Goal: Task Accomplishment & Management: Complete application form

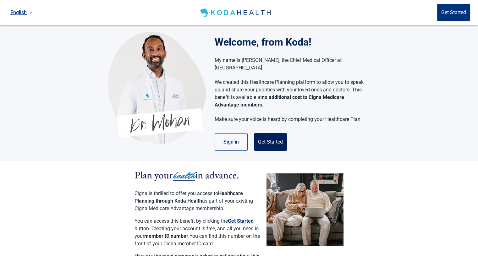
click at [270, 134] on button "Get Started" at bounding box center [270, 142] width 33 height 18
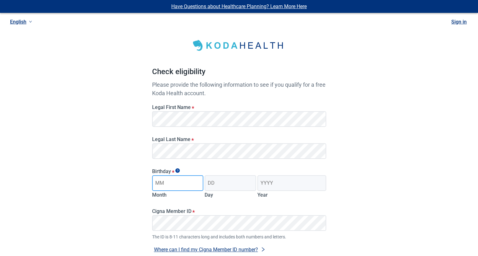
click at [167, 186] on input "Month" at bounding box center [178, 183] width 52 height 16
type input "09"
click at [232, 185] on input "Day" at bounding box center [231, 183] width 52 height 16
type input "19"
click at [263, 183] on input "Year" at bounding box center [291, 183] width 68 height 16
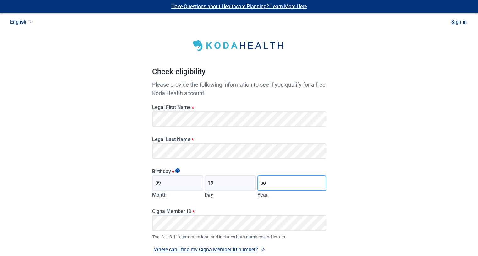
type input "s"
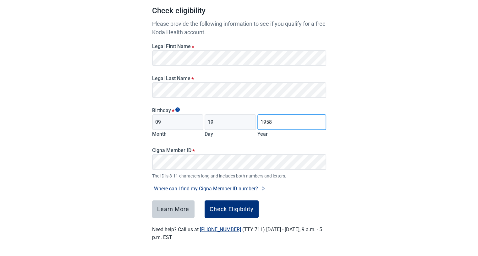
scroll to position [62, 0]
type input "1958"
click at [231, 207] on div "Check Eligibility" at bounding box center [232, 209] width 44 height 6
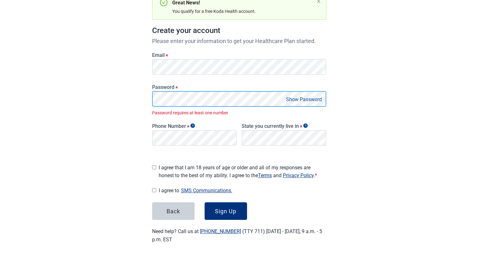
scroll to position [65, 0]
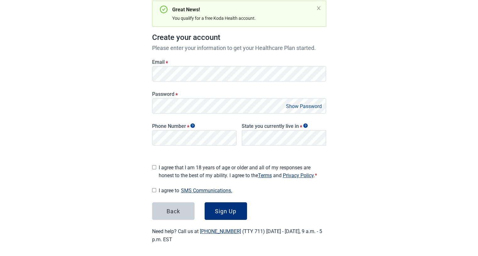
click at [302, 104] on button "Show Password" at bounding box center [304, 106] width 40 height 8
click at [312, 106] on button "Hide Password" at bounding box center [305, 106] width 37 height 8
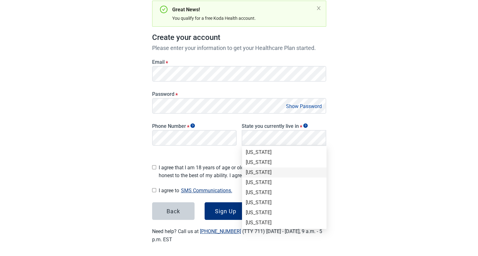
click at [256, 173] on div "[US_STATE]" at bounding box center [284, 172] width 77 height 7
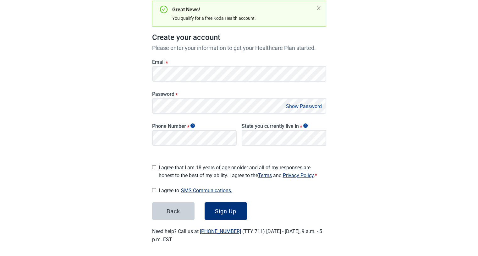
click at [318, 205] on div "Back Sign Up" at bounding box center [239, 211] width 174 height 18
click at [153, 165] on input "I agree that I am 18 years of age or older and all of my responses are honest t…" at bounding box center [154, 167] width 4 height 4
checkbox input "true"
click at [154, 188] on input "I agree to SMS Communications." at bounding box center [154, 190] width 4 height 4
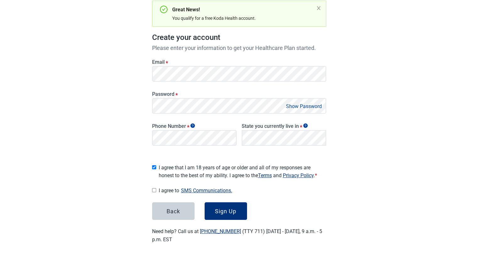
click at [201, 188] on button "SMS Communications." at bounding box center [206, 190] width 55 height 8
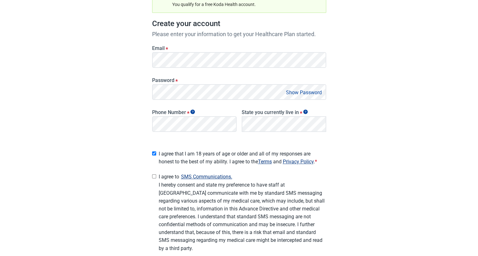
scroll to position [145, 0]
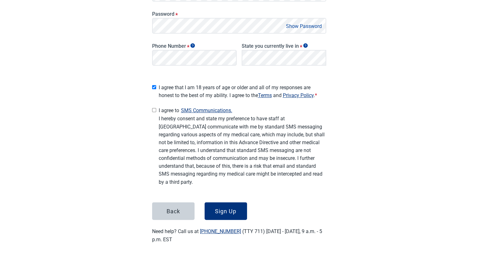
click at [153, 108] on input "I agree to SMS Communications." at bounding box center [154, 110] width 4 height 4
checkbox input "true"
click at [225, 210] on div "Sign Up" at bounding box center [225, 211] width 21 height 6
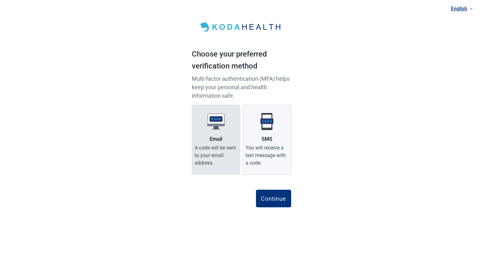
click at [208, 133] on label "Email A code will be sent to your email address." at bounding box center [216, 140] width 48 height 70
click at [0, 0] on input "Email A code will be sent to your email address." at bounding box center [0, 0] width 0 height 0
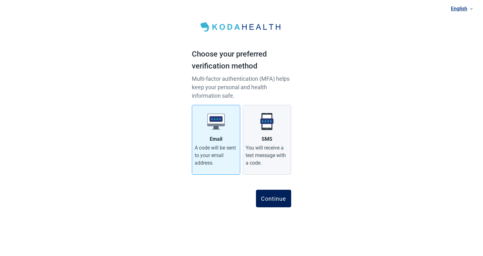
click at [274, 198] on div "Continue" at bounding box center [273, 198] width 25 height 6
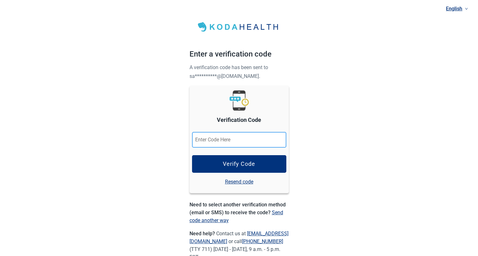
click at [198, 140] on input "Verification Code" at bounding box center [239, 140] width 94 height 16
paste input "476167"
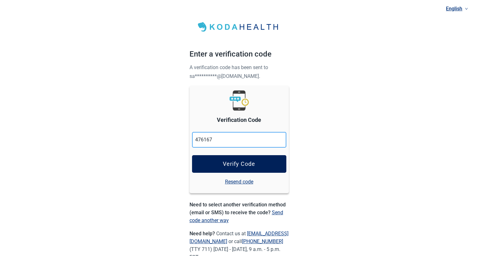
type input "476167"
click at [233, 163] on div "Verify Code" at bounding box center [239, 164] width 32 height 6
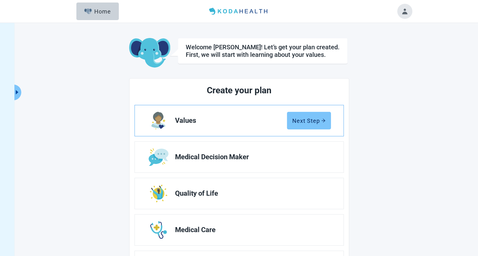
click at [314, 118] on div "Next Step" at bounding box center [308, 120] width 33 height 6
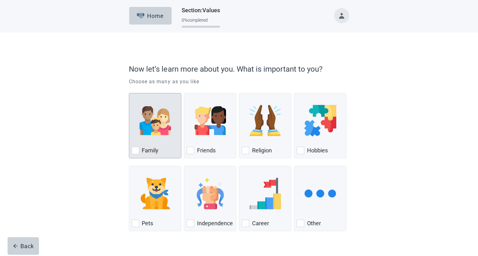
click at [138, 149] on div "Family, checkbox, not checked" at bounding box center [136, 151] width 8 height 8
click at [129, 93] on input "Family" at bounding box center [129, 93] width 0 height 0
checkbox input "true"
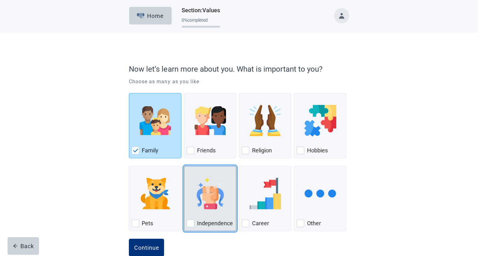
click at [189, 223] on div "Independence, checkbox, not checked" at bounding box center [191, 224] width 8 height 8
click at [184, 166] on input "Independence" at bounding box center [184, 166] width 0 height 0
checkbox input "true"
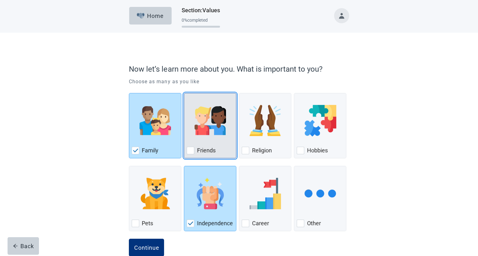
click at [192, 153] on div "Friends, checkbox, not checked" at bounding box center [191, 151] width 8 height 8
click at [184, 93] on input "Friends" at bounding box center [184, 93] width 0 height 0
checkbox input "true"
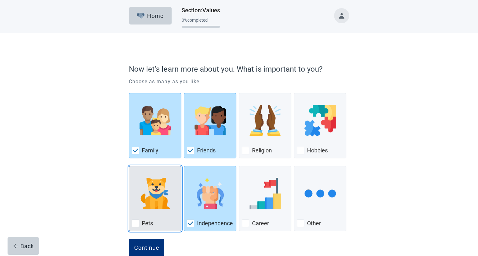
click at [135, 221] on div "Pets, checkbox, not checked" at bounding box center [136, 224] width 8 height 8
click at [129, 166] on input "Pets" at bounding box center [129, 166] width 0 height 0
checkbox input "true"
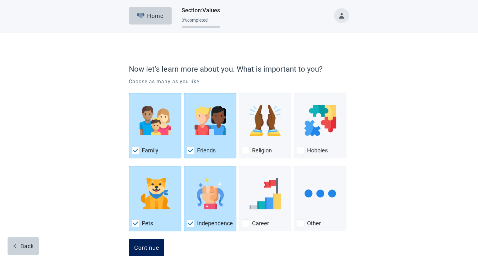
click at [149, 247] on div "Continue" at bounding box center [146, 247] width 25 height 6
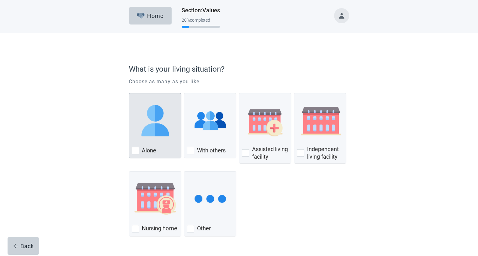
click at [136, 150] on div "Alone, checkbox, not checked" at bounding box center [136, 151] width 8 height 8
click at [129, 93] on input "Alone" at bounding box center [129, 93] width 0 height 0
checkbox input "true"
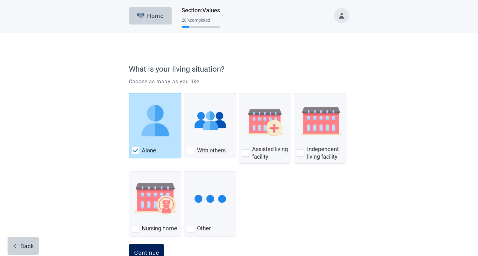
click at [152, 251] on div "Continue" at bounding box center [146, 253] width 25 height 6
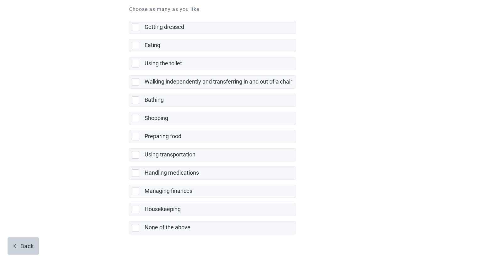
scroll to position [90, 0]
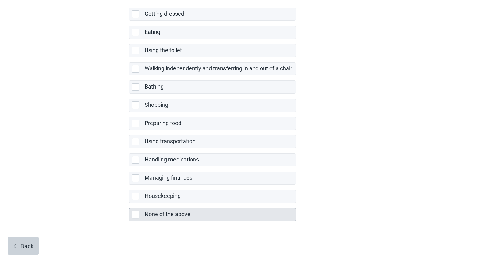
click at [134, 212] on div "None of the above, checkbox, not selected" at bounding box center [136, 215] width 8 height 8
click at [129, 203] on input "None of the above" at bounding box center [129, 203] width 0 height 0
checkbox input "true"
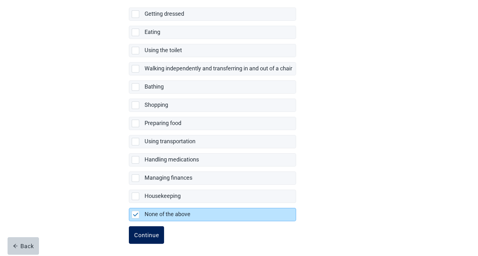
click at [147, 233] on div "Continue" at bounding box center [146, 235] width 25 height 6
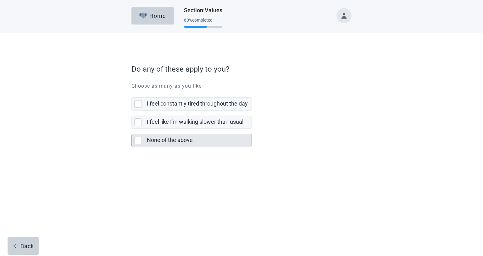
click at [138, 140] on div "None of the above, checkbox, not selected" at bounding box center [138, 141] width 8 height 8
click at [132, 129] on input "None of the above" at bounding box center [131, 129] width 0 height 0
checkbox input "true"
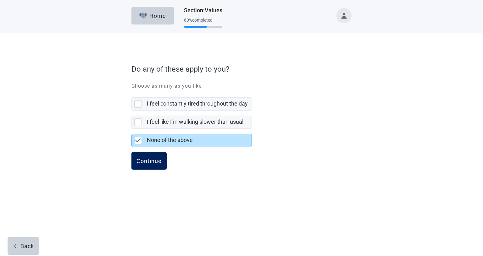
click at [142, 166] on button "Continue" at bounding box center [148, 161] width 35 height 18
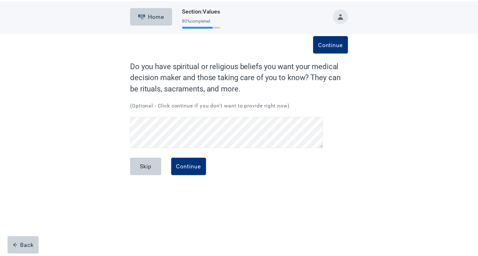
scroll to position [89, 0]
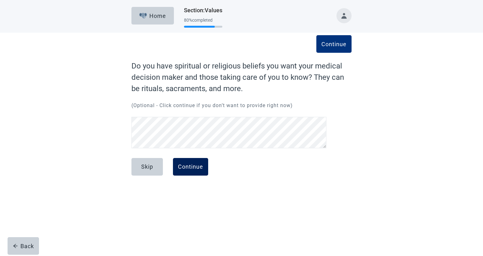
click at [192, 165] on div "Continue" at bounding box center [190, 167] width 25 height 6
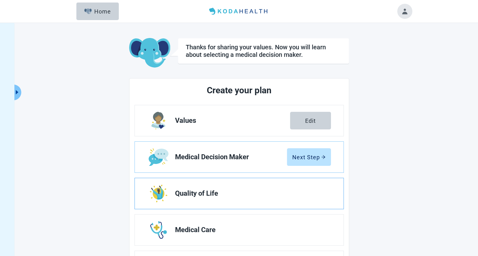
click at [192, 195] on span "Quality of Life" at bounding box center [250, 194] width 151 height 8
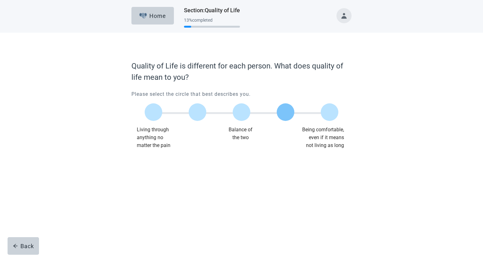
click at [283, 114] on label "Main content" at bounding box center [285, 112] width 18 height 18
click at [285, 112] on input "Quality of life scale: 75 out of 100. 75% between extremes" at bounding box center [285, 112] width 0 height 0
drag, startPoint x: 283, startPoint y: 114, endPoint x: 145, endPoint y: 163, distance: 145.8
click at [145, 163] on div "Continue" at bounding box center [148, 162] width 25 height 6
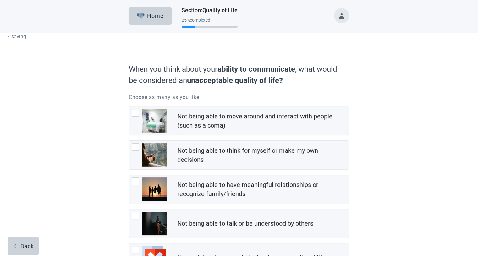
click at [153, 159] on form "When you think about your ability to communicate , what would be considered an …" at bounding box center [239, 185] width 220 height 251
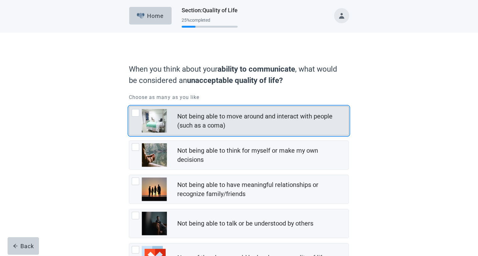
click at [134, 112] on div "Not being able to move around and interact with people (such as a coma), checkb…" at bounding box center [136, 113] width 8 height 8
click at [129, 106] on input "Not being able to move around and interact with people (such as a coma)" at bounding box center [129, 106] width 0 height 0
checkbox input "true"
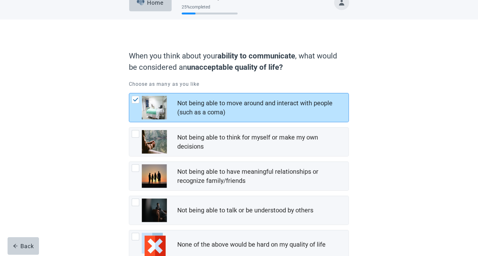
scroll to position [54, 0]
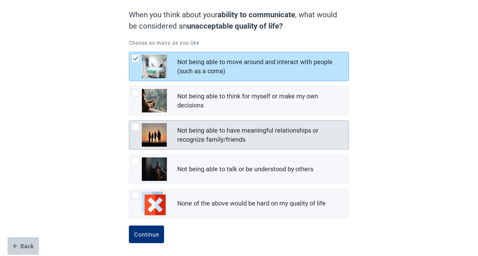
click at [133, 125] on div "Not being able to have meaningful relationships or recognize family/friends, ch…" at bounding box center [136, 127] width 8 height 8
click at [129, 121] on input "Not being able to have meaningful relationships or recognize family/friends" at bounding box center [129, 120] width 0 height 0
checkbox input "true"
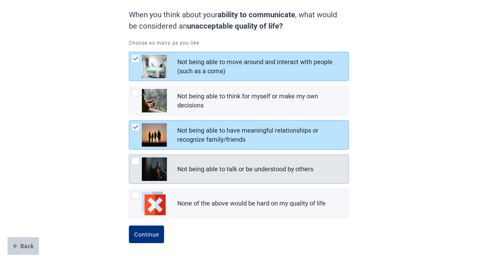
click at [135, 159] on div "Not being able to talk or be understood by others, checkbox, not checked" at bounding box center [136, 161] width 8 height 8
click at [129, 155] on input "Not being able to talk or be understood by others" at bounding box center [129, 155] width 0 height 0
checkbox input "true"
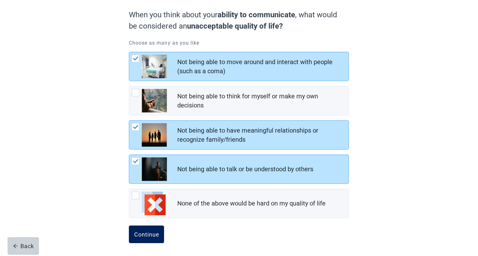
click at [144, 231] on div "Continue" at bounding box center [146, 234] width 25 height 6
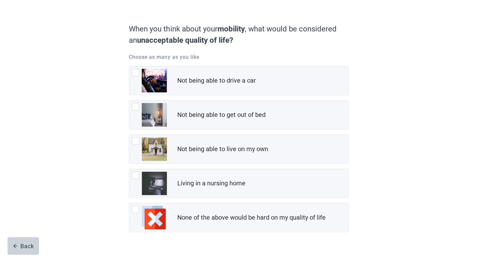
scroll to position [54, 0]
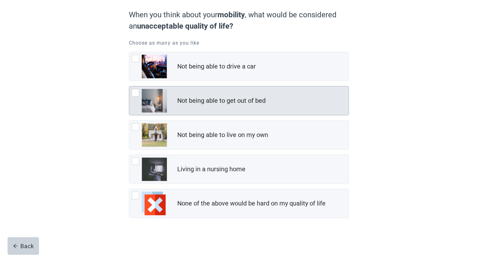
click at [136, 91] on div "Not being able to get out of bed, checkbox, not checked" at bounding box center [136, 93] width 8 height 8
click at [129, 86] on input "Not being able to get out of bed" at bounding box center [129, 86] width 0 height 0
checkbox input "true"
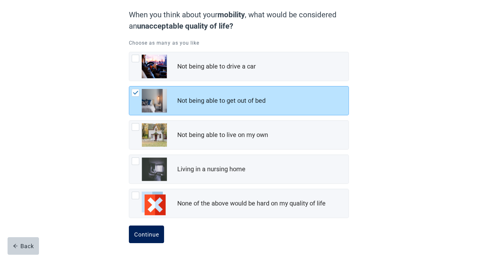
click at [148, 232] on div "Continue" at bounding box center [146, 234] width 25 height 6
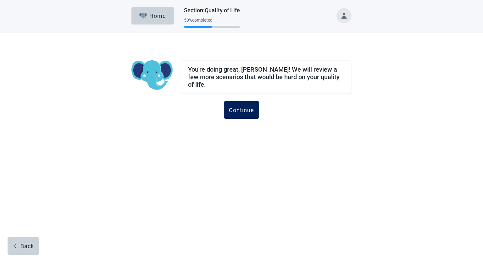
click at [240, 107] on div "Continue" at bounding box center [241, 110] width 25 height 6
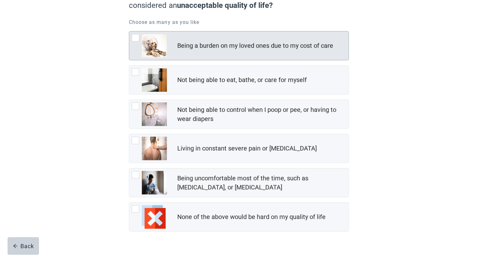
scroll to position [89, 0]
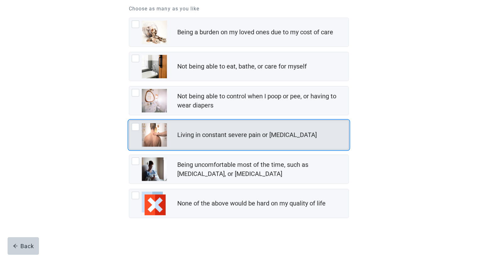
click at [137, 128] on div "Living in constant severe pain or shortness of breath, checkbox, not checked" at bounding box center [136, 127] width 8 height 8
click at [129, 121] on input "Living in constant severe pain or [MEDICAL_DATA]" at bounding box center [129, 120] width 0 height 0
checkbox input "true"
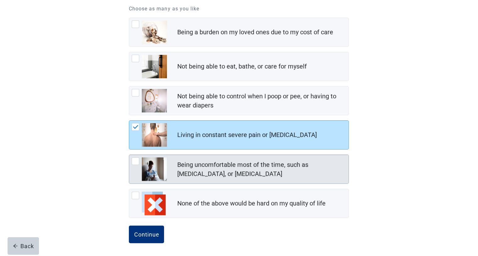
click at [137, 160] on div "Being uncomfortable most of the time, such as nausea, vomiting, or diarrhea, ch…" at bounding box center [136, 161] width 8 height 8
click at [129, 155] on input "Being uncomfortable most of the time, such as [MEDICAL_DATA], or [MEDICAL_DATA]" at bounding box center [129, 155] width 0 height 0
checkbox input "true"
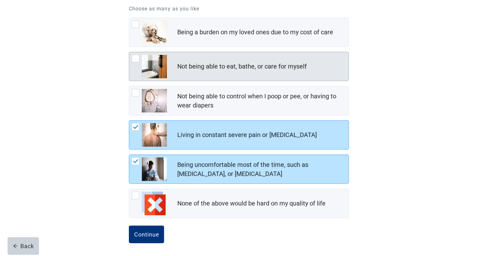
click at [134, 61] on div "Not being able to eat, bathe, or care for myself, checkbox, not checked" at bounding box center [136, 59] width 8 height 8
click at [129, 52] on input "Not being able to eat, bathe, or care for myself" at bounding box center [129, 52] width 0 height 0
checkbox input "true"
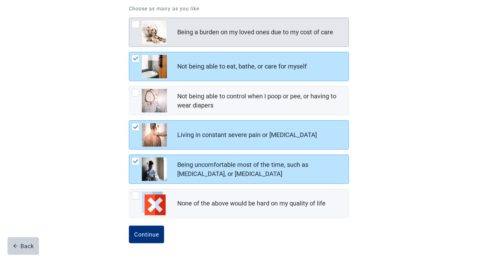
click at [135, 24] on div "Being a burden on my loved ones due to my cost of care, checkbox, not checked" at bounding box center [136, 24] width 8 height 8
click at [129, 18] on input "Being a burden on my loved ones due to my cost of care" at bounding box center [129, 18] width 0 height 0
checkbox input "true"
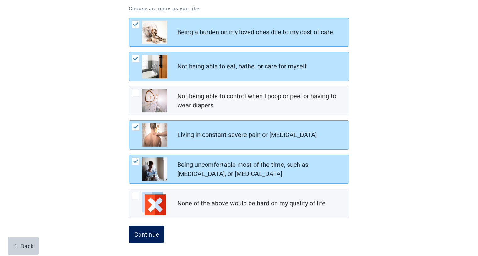
click at [146, 231] on div "Continue" at bounding box center [146, 234] width 25 height 6
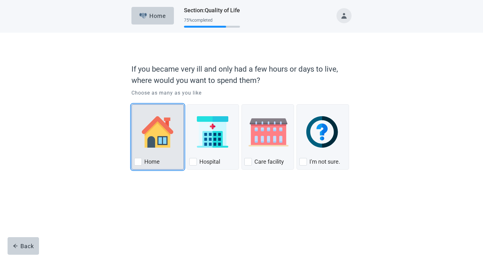
click at [161, 150] on div "Home, checkbox, not checked" at bounding box center [157, 132] width 47 height 50
click at [132, 105] on input "Home" at bounding box center [131, 104] width 0 height 0
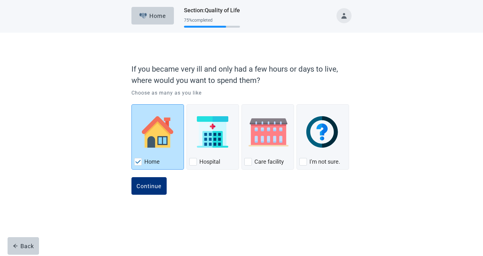
click at [137, 160] on img "Home, checkbox, checked" at bounding box center [138, 162] width 6 height 4
click at [132, 105] on input "Home" at bounding box center [131, 104] width 0 height 0
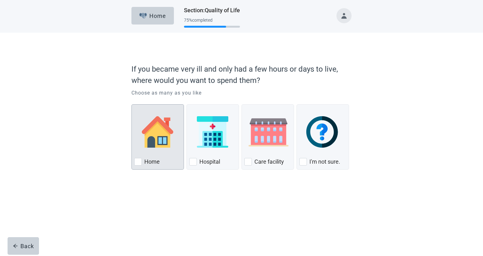
click at [139, 163] on div "Home, checkbox, not checked" at bounding box center [138, 162] width 8 height 8
click at [132, 105] on input "Home" at bounding box center [131, 104] width 0 height 0
checkbox input "true"
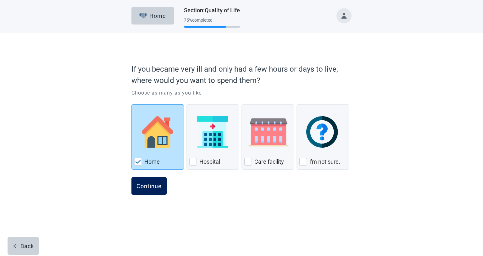
click at [150, 186] on div "Continue" at bounding box center [148, 186] width 25 height 6
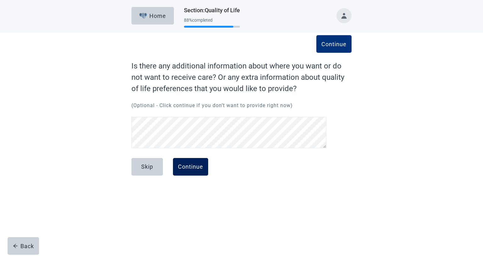
click at [193, 166] on div "Continue" at bounding box center [190, 167] width 25 height 6
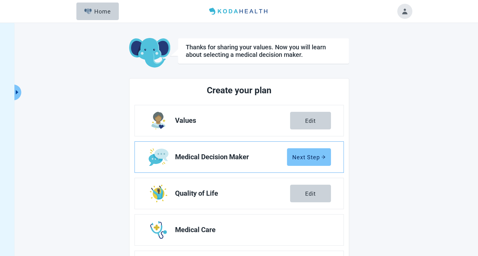
click at [314, 156] on div "Next Step" at bounding box center [308, 157] width 33 height 6
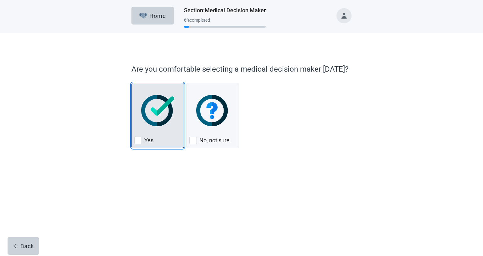
click at [139, 142] on div "Yes, checkbox, not checked" at bounding box center [138, 141] width 8 height 8
click at [132, 83] on input "Yes" at bounding box center [131, 83] width 0 height 0
checkbox input "true"
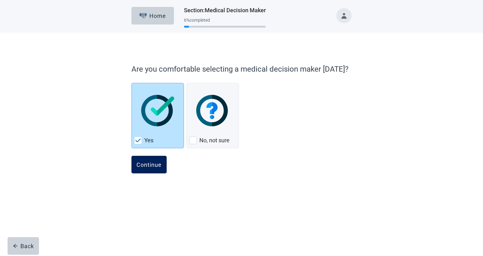
click at [146, 166] on div "Continue" at bounding box center [148, 164] width 25 height 6
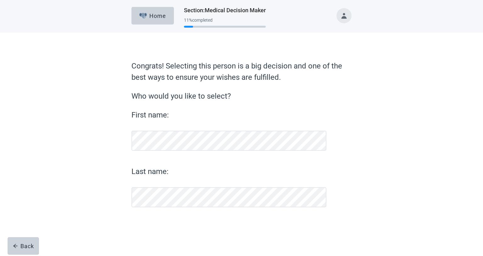
click at [147, 165] on div "First name: Last name:" at bounding box center [228, 158] width 195 height 98
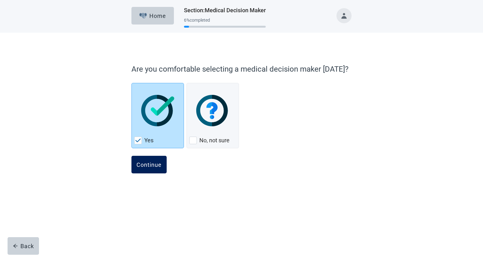
click at [152, 164] on div "Continue" at bounding box center [148, 164] width 25 height 6
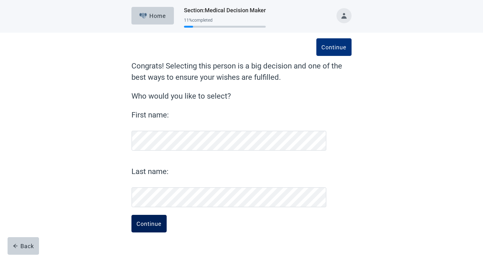
click at [150, 221] on div "Continue" at bounding box center [148, 224] width 25 height 6
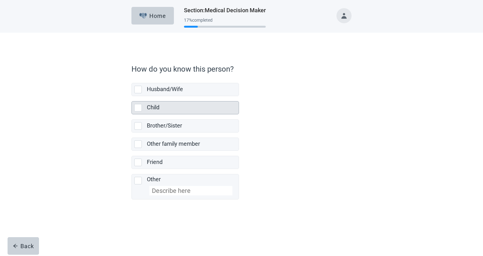
click at [139, 106] on div "Child, checkbox, not selected" at bounding box center [138, 108] width 8 height 8
click at [132, 96] on input "Child" at bounding box center [131, 96] width 0 height 0
checkbox input "true"
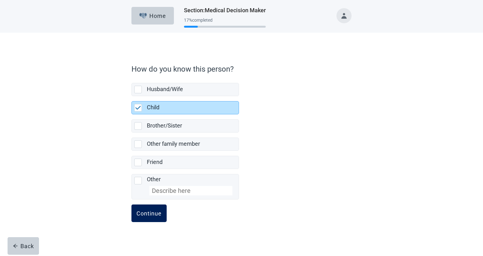
click at [142, 211] on div "Continue" at bounding box center [148, 213] width 25 height 6
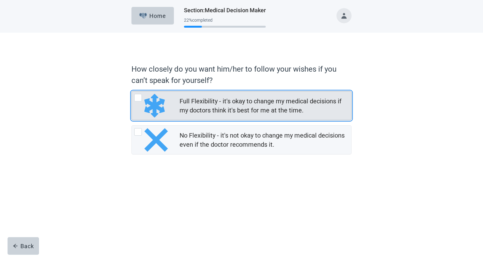
click at [138, 98] on div "Full Flexibility - it's okay to change my medical decisions if my doctors think…" at bounding box center [138, 98] width 8 height 8
click at [132, 91] on input "Full Flexibility - it's okay to change my medical decisions if my doctors think…" at bounding box center [131, 91] width 0 height 0
radio input "true"
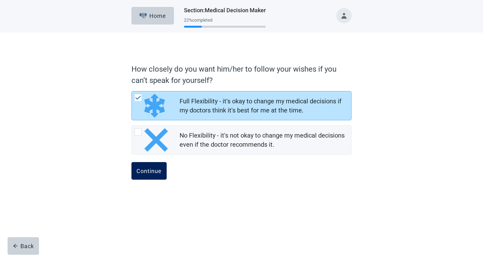
click at [148, 170] on div "Continue" at bounding box center [148, 171] width 25 height 6
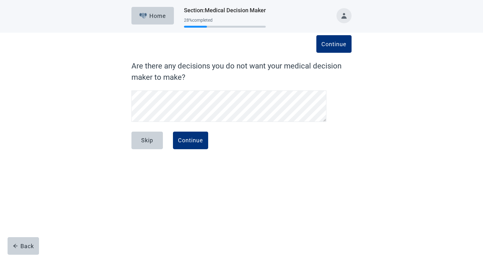
scroll to position [12, 0]
click at [188, 139] on div "Continue" at bounding box center [190, 140] width 25 height 6
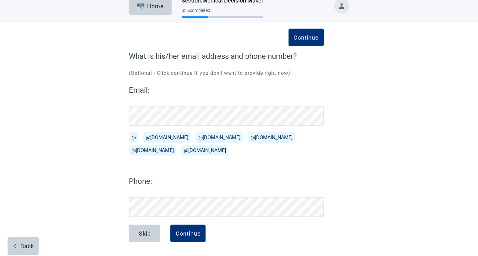
scroll to position [10, 0]
click at [189, 235] on div "Continue" at bounding box center [187, 233] width 25 height 6
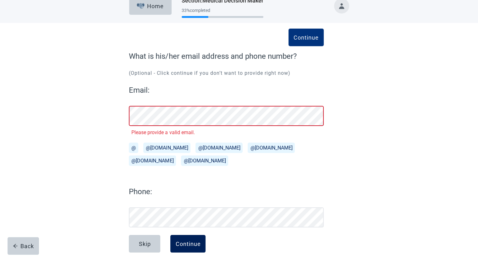
click at [185, 241] on div "Continue" at bounding box center [187, 244] width 25 height 6
click at [199, 245] on div "Continue" at bounding box center [187, 244] width 25 height 6
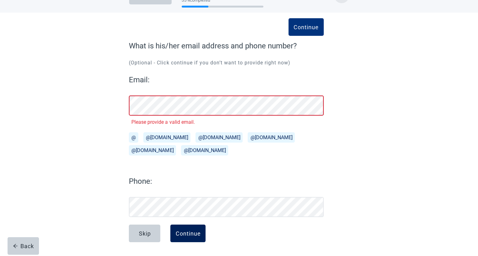
click at [183, 231] on div "Continue" at bounding box center [187, 233] width 25 height 6
drag, startPoint x: 183, startPoint y: 231, endPoint x: 379, endPoint y: 140, distance: 216.2
click at [379, 140] on div "Continue What is his/her email address and phone number? (Optional - Click cont…" at bounding box center [239, 134] width 430 height 243
click at [184, 230] on button "Continue" at bounding box center [187, 234] width 35 height 18
click at [162, 136] on button "@[DOMAIN_NAME]" at bounding box center [166, 137] width 47 height 10
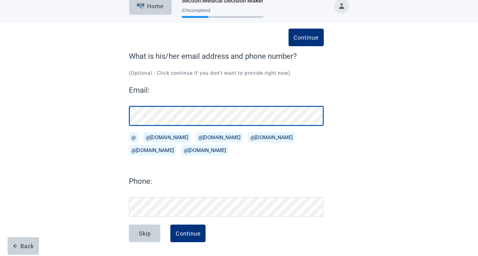
scroll to position [10, 0]
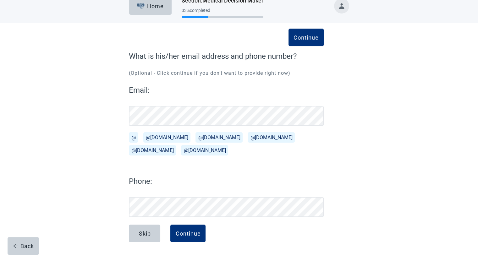
click at [341, 164] on div "Continue What is his/her email address and phone number? (Optional - Click cont…" at bounding box center [239, 145] width 264 height 221
click at [188, 233] on div "Continue" at bounding box center [187, 233] width 25 height 6
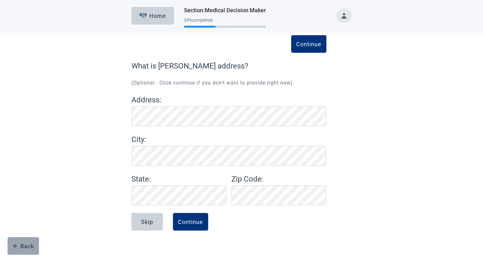
click at [24, 246] on div "Back" at bounding box center [23, 246] width 21 height 6
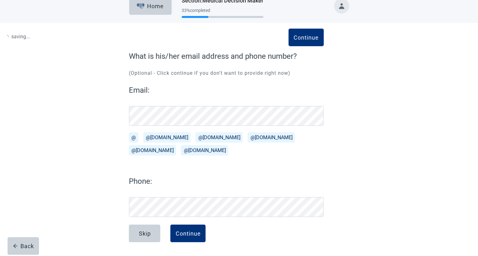
click at [24, 246] on div "Back" at bounding box center [23, 246] width 21 height 6
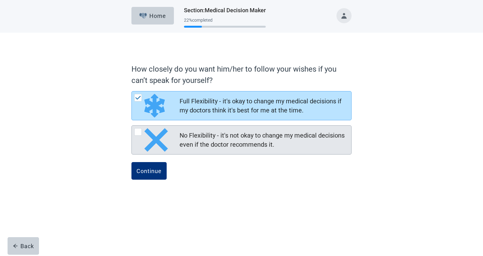
click at [137, 130] on div "No Flexibility - it's not okay to change my medical decisions even if the docto…" at bounding box center [138, 132] width 8 height 8
click at [132, 126] on input "No Flexibility - it's not okay to change my medical decisions even if the docto…" at bounding box center [131, 125] width 0 height 0
radio input "true"
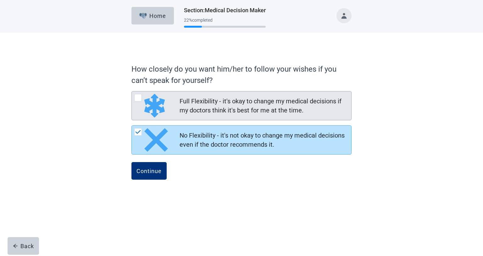
click at [137, 98] on div "Full Flexibility - it's okay to change my medical decisions if my doctors think…" at bounding box center [138, 98] width 8 height 8
click at [132, 91] on input "Full Flexibility - it's okay to change my medical decisions if my doctors think…" at bounding box center [131, 91] width 0 height 0
radio input "true"
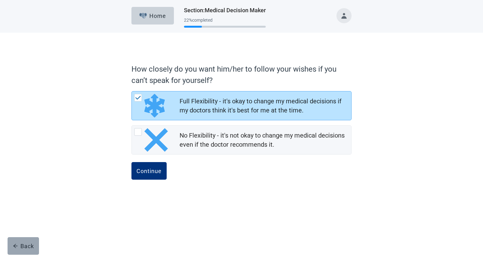
click at [21, 248] on div "Back" at bounding box center [23, 246] width 21 height 6
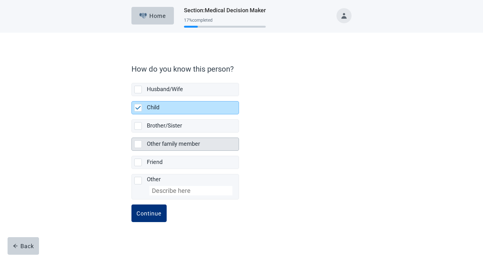
click at [137, 144] on div "Other family member, checkbox, not selected" at bounding box center [138, 144] width 8 height 8
click at [132, 133] on input "Other family member" at bounding box center [131, 133] width 0 height 0
checkbox input "true"
checkbox input "false"
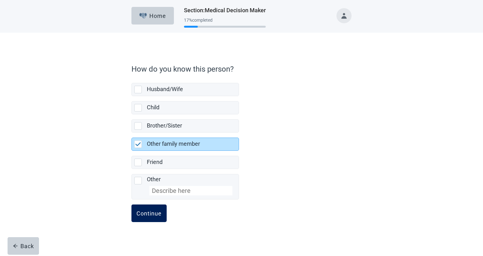
click at [148, 210] on div "Continue" at bounding box center [148, 213] width 25 height 6
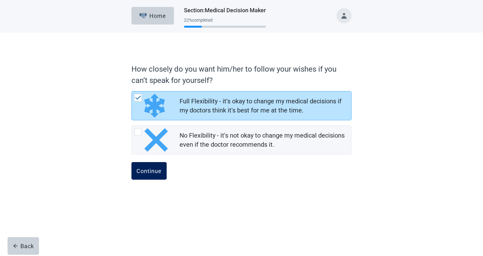
click at [147, 171] on div "Continue" at bounding box center [148, 171] width 25 height 6
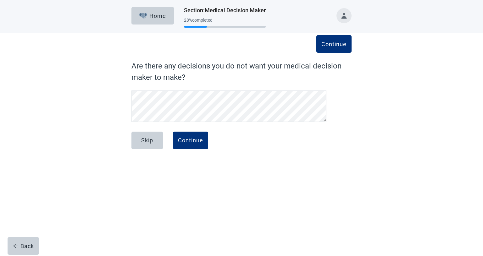
scroll to position [12, 0]
click at [191, 139] on div "Continue" at bounding box center [190, 140] width 25 height 6
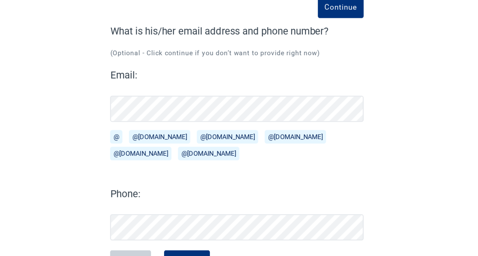
scroll to position [10, 0]
click at [218, 163] on div "Email: @ @[DOMAIN_NAME][EMAIL_ADDRESS][DOMAIN_NAME] @[DOMAIN_NAME][EMAIL_ADDRES…" at bounding box center [226, 151] width 195 height 133
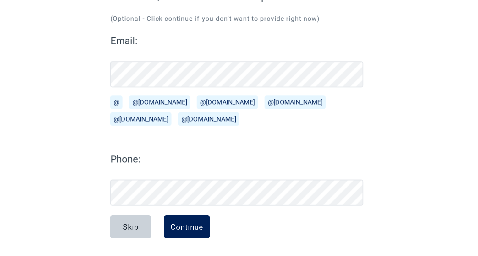
click at [183, 231] on div "Continue" at bounding box center [187, 233] width 25 height 6
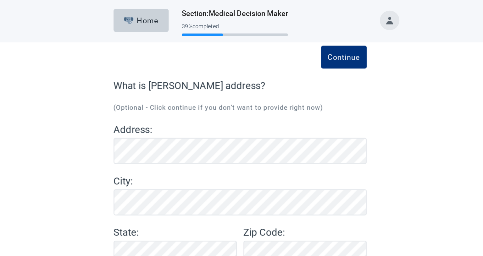
click at [186, 170] on div "Address : City : State : Zip Code :" at bounding box center [228, 149] width 195 height 111
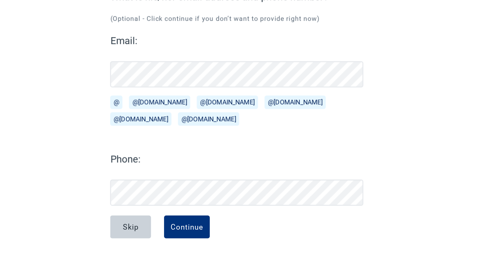
scroll to position [10, 0]
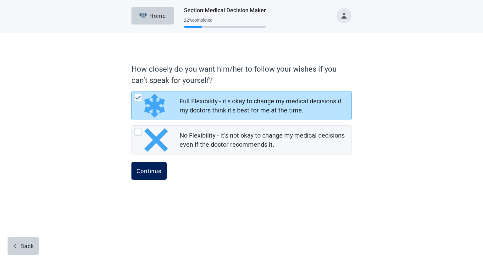
click at [148, 169] on div "Continue" at bounding box center [148, 171] width 25 height 6
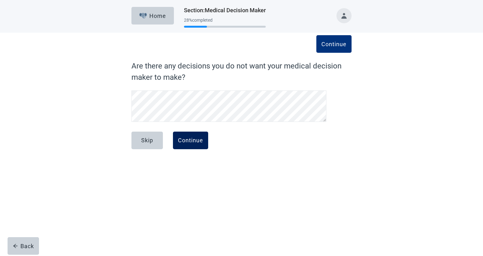
click at [192, 143] on div "Continue" at bounding box center [190, 140] width 25 height 6
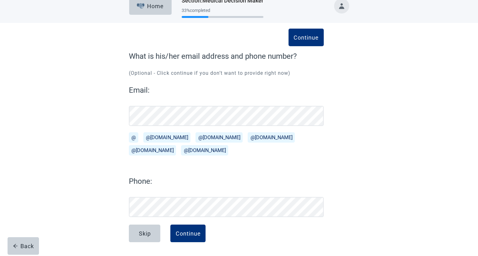
scroll to position [10, 0]
click at [190, 234] on div "Continue" at bounding box center [187, 233] width 25 height 6
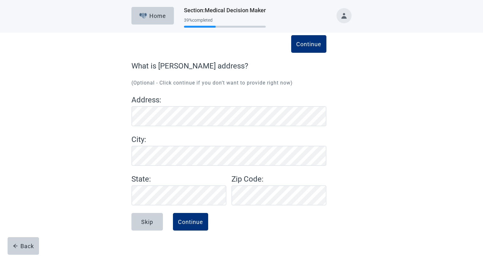
click at [177, 66] on label "What is [PERSON_NAME] address?" at bounding box center [228, 65] width 195 height 11
click at [186, 224] on div "Continue" at bounding box center [190, 222] width 25 height 6
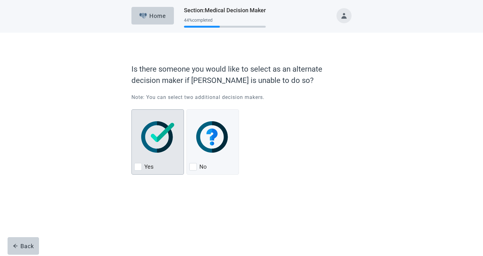
click at [138, 166] on div "Yes, checkbox, not checked" at bounding box center [138, 167] width 8 height 8
click at [132, 110] on input "Yes" at bounding box center [131, 109] width 0 height 0
checkbox input "true"
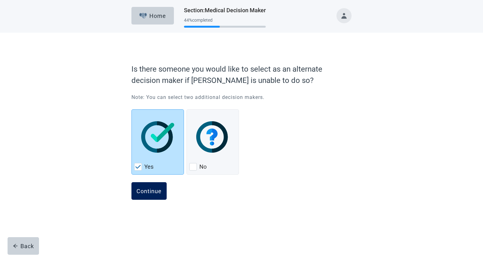
click at [144, 190] on div "Continue" at bounding box center [148, 191] width 25 height 6
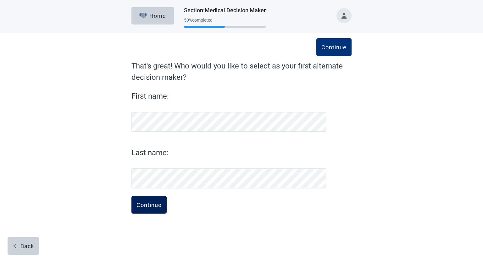
click at [148, 201] on button "Continue" at bounding box center [148, 205] width 35 height 18
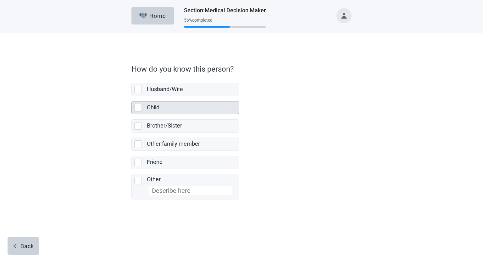
click at [136, 106] on div "Child, checkbox, not selected" at bounding box center [138, 108] width 8 height 8
click at [132, 96] on input "Child" at bounding box center [131, 96] width 0 height 0
checkbox input "true"
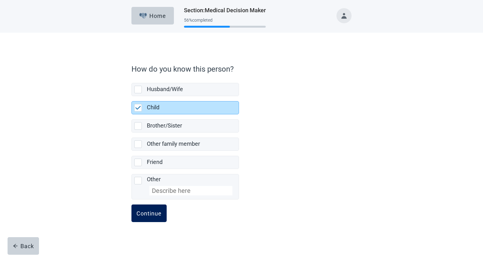
click at [148, 210] on div "Continue" at bounding box center [148, 213] width 25 height 6
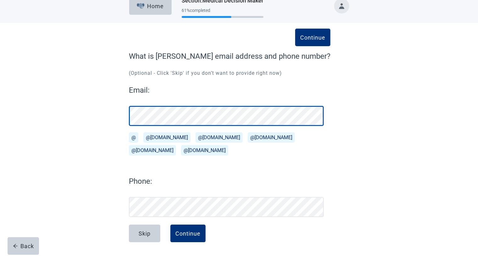
scroll to position [10, 0]
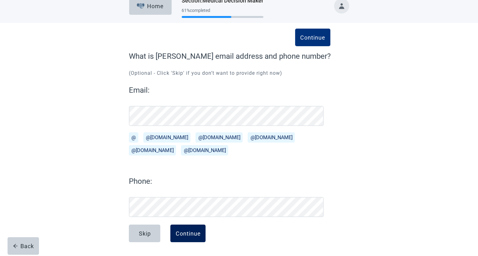
click at [192, 236] on div "Continue" at bounding box center [187, 233] width 25 height 6
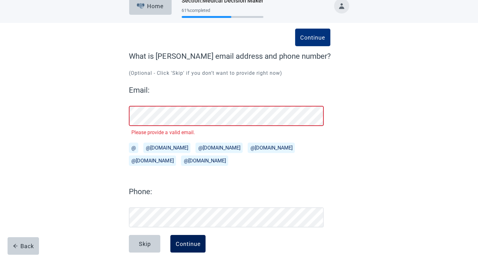
scroll to position [9, 0]
click at [185, 246] on div "Continue" at bounding box center [187, 244] width 25 height 6
click at [185, 243] on div "Continue" at bounding box center [187, 244] width 25 height 6
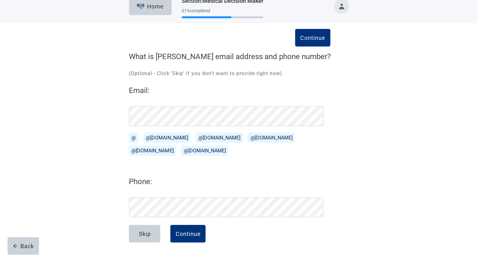
click at [231, 175] on div "Email: @ @[DOMAIN_NAME][EMAIL_ADDRESS][DOMAIN_NAME] @[DOMAIN_NAME][EMAIL_ADDRES…" at bounding box center [226, 151] width 195 height 133
click at [187, 235] on div "Continue" at bounding box center [187, 234] width 25 height 6
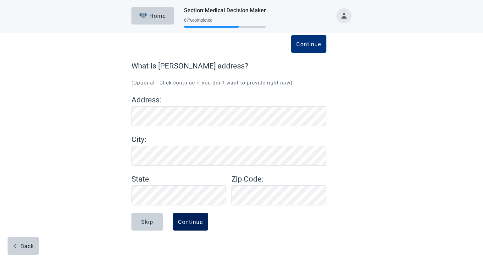
click at [188, 222] on div "Continue" at bounding box center [190, 222] width 25 height 6
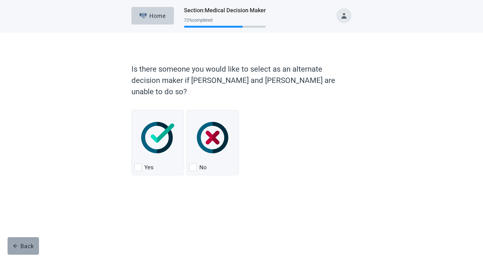
click at [22, 241] on button "Back" at bounding box center [23, 246] width 31 height 18
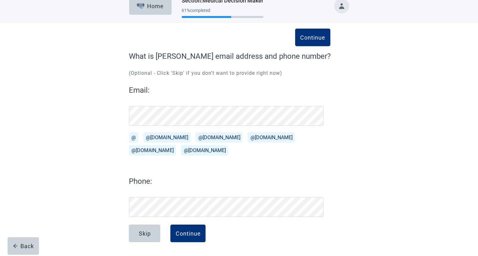
click at [22, 243] on div "Back" at bounding box center [23, 246] width 21 height 6
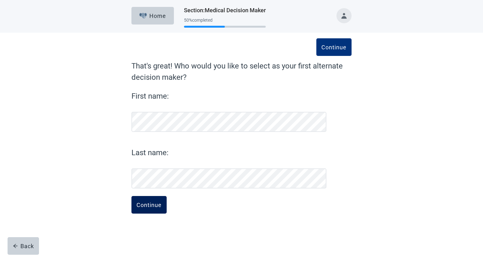
click at [151, 207] on div "Continue" at bounding box center [148, 205] width 25 height 6
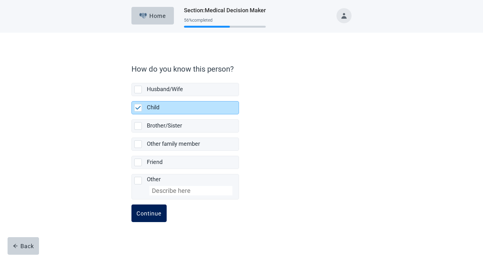
click at [150, 211] on div "Continue" at bounding box center [148, 213] width 25 height 6
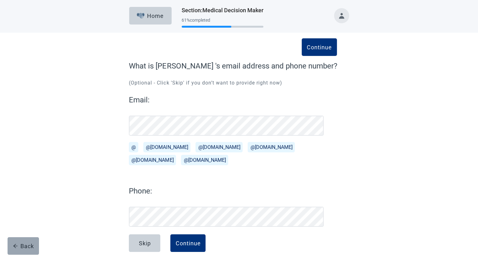
click at [19, 242] on button "Back" at bounding box center [23, 246] width 31 height 18
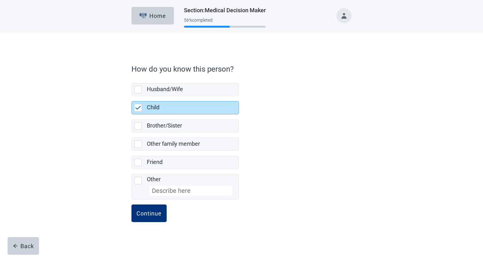
click at [19, 242] on button "Back" at bounding box center [23, 246] width 31 height 18
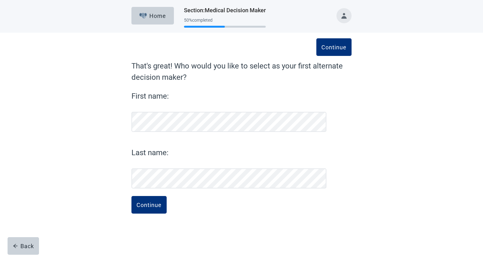
click at [19, 242] on button "Back" at bounding box center [23, 246] width 31 height 18
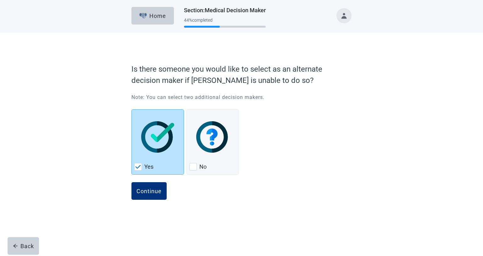
click at [19, 242] on button "Back" at bounding box center [23, 246] width 31 height 18
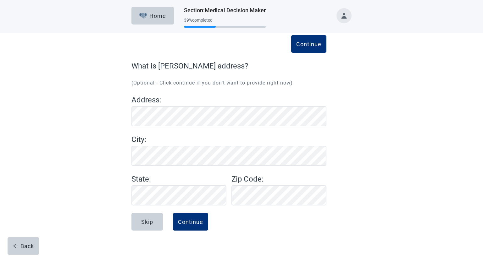
click at [19, 242] on button "Back" at bounding box center [23, 246] width 31 height 18
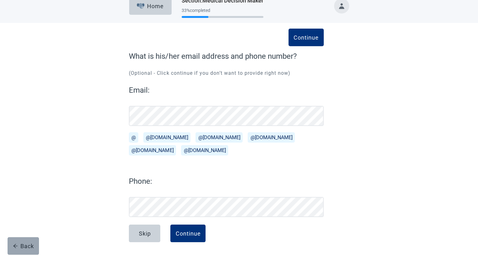
scroll to position [10, 0]
click at [24, 245] on div "Back" at bounding box center [23, 246] width 21 height 6
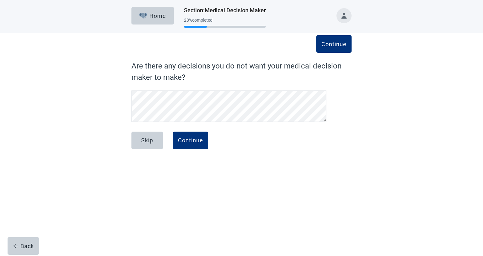
click at [24, 245] on div "Back" at bounding box center [23, 246] width 21 height 6
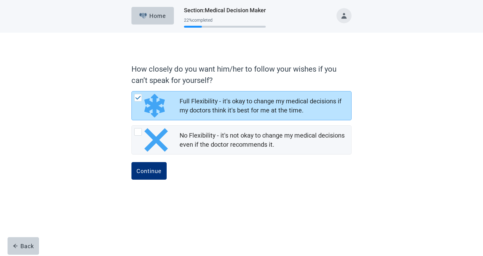
click at [24, 245] on div "Back" at bounding box center [23, 246] width 21 height 6
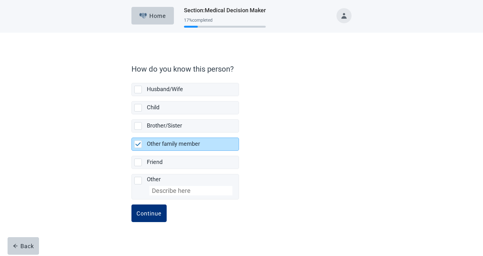
click at [24, 245] on div "Back" at bounding box center [23, 246] width 21 height 6
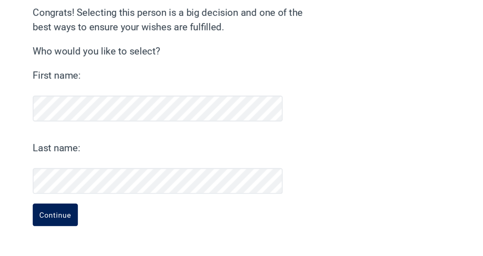
click at [148, 225] on div "Continue" at bounding box center [148, 224] width 25 height 6
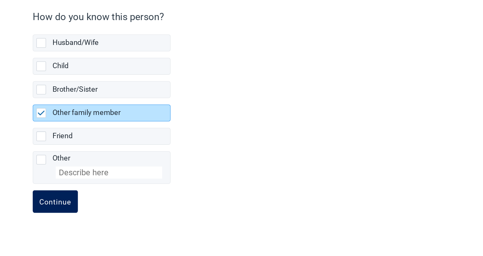
click at [145, 211] on div "Continue" at bounding box center [148, 213] width 25 height 6
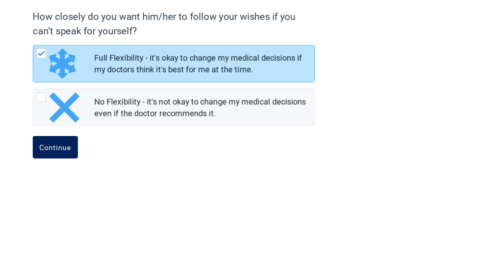
click at [149, 169] on div "Continue" at bounding box center [148, 171] width 25 height 6
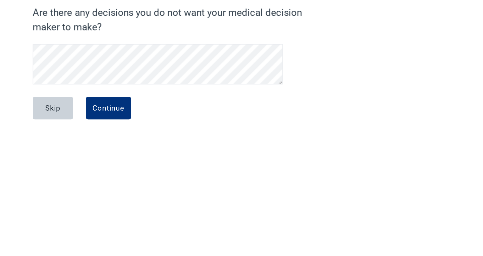
scroll to position [15, 0]
click at [181, 140] on div "Continue" at bounding box center [190, 140] width 25 height 6
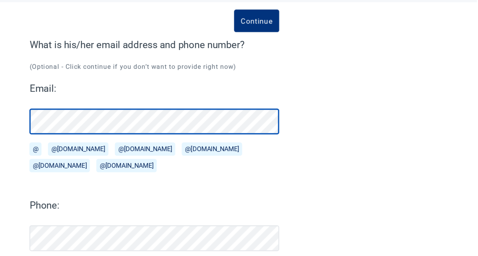
scroll to position [10, 0]
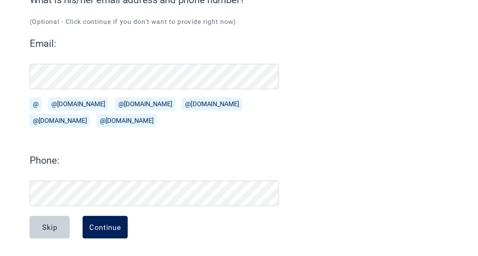
click at [188, 238] on button "Continue" at bounding box center [187, 234] width 35 height 18
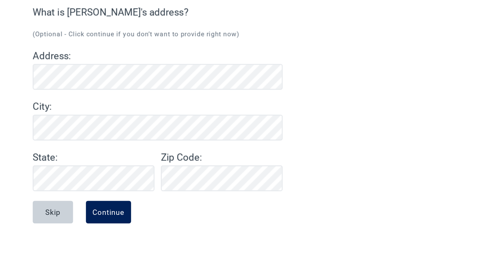
click at [194, 219] on div "Continue" at bounding box center [190, 222] width 25 height 6
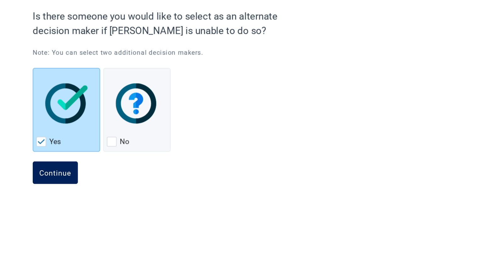
click at [151, 191] on div "Continue" at bounding box center [148, 191] width 25 height 6
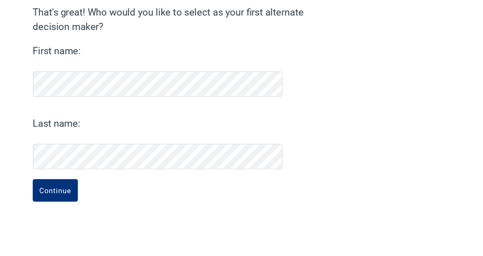
click at [152, 191] on form "Continue That's great! Who would you like to select as your first alternate dec…" at bounding box center [241, 143] width 220 height 167
click at [153, 200] on button "Continue" at bounding box center [148, 205] width 35 height 18
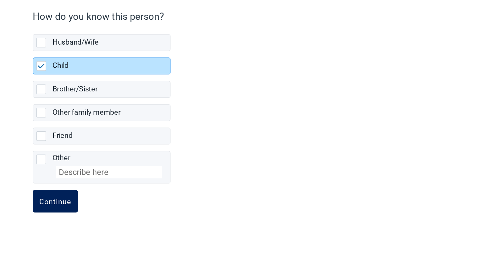
click at [153, 212] on div "Continue" at bounding box center [148, 213] width 25 height 6
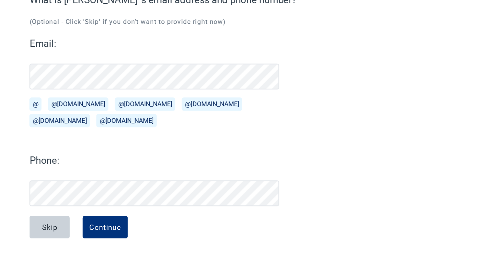
scroll to position [10, 0]
click at [197, 233] on div "Continue" at bounding box center [187, 233] width 25 height 6
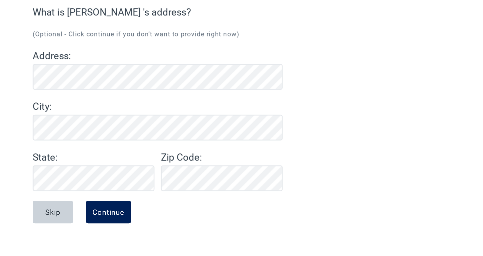
click at [198, 221] on div "Continue" at bounding box center [190, 222] width 25 height 6
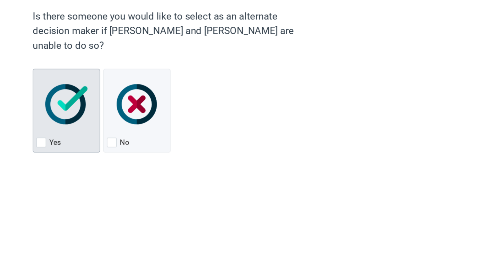
click at [137, 164] on div "Yes, checkbox, not checked" at bounding box center [138, 168] width 8 height 8
click at [132, 110] on input "Yes" at bounding box center [131, 110] width 0 height 0
checkbox input "true"
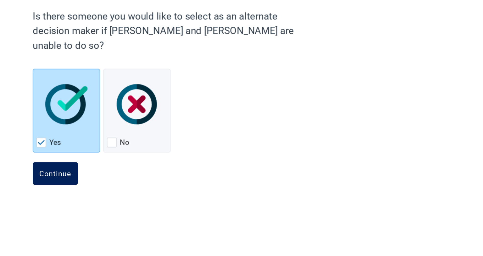
click at [147, 188] on div "Continue" at bounding box center [148, 191] width 25 height 6
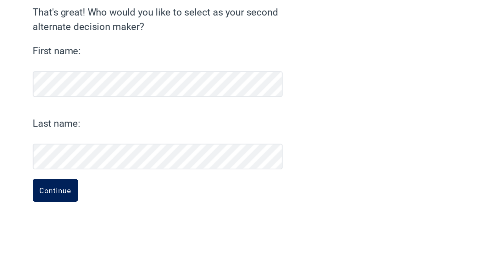
click at [152, 203] on div "Continue" at bounding box center [148, 205] width 25 height 6
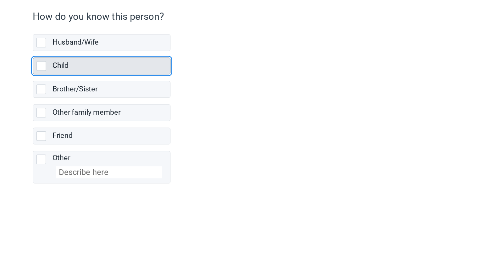
click at [138, 106] on div "Child, checkbox, not selected" at bounding box center [138, 108] width 8 height 8
click at [132, 96] on input "Child" at bounding box center [131, 96] width 0 height 0
checkbox input "true"
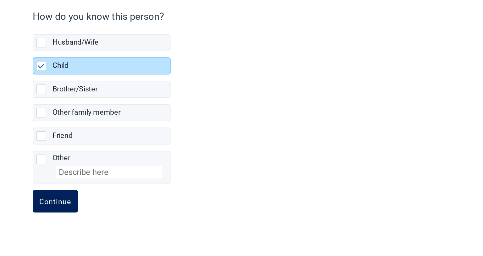
click at [148, 214] on div "Continue" at bounding box center [148, 213] width 25 height 6
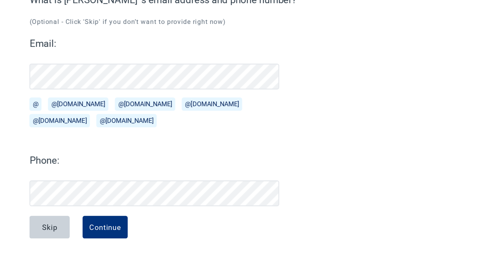
scroll to position [10, 0]
click at [185, 232] on div "Continue" at bounding box center [187, 233] width 25 height 6
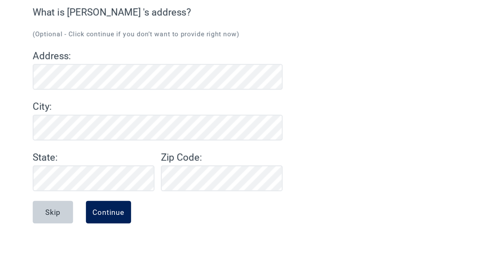
click at [187, 221] on div "Continue" at bounding box center [190, 222] width 25 height 6
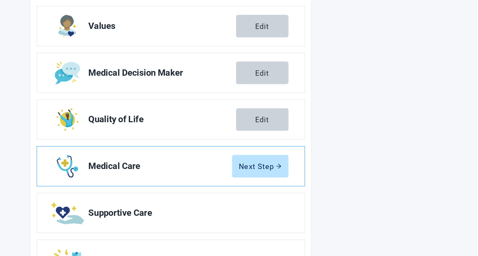
scroll to position [80, 0]
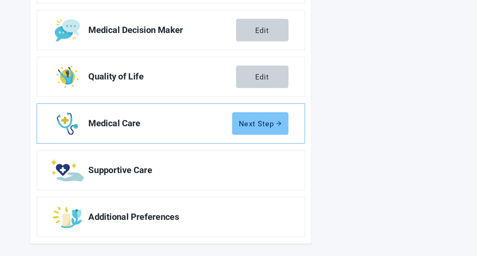
click at [304, 146] on button "Next Step" at bounding box center [309, 153] width 44 height 18
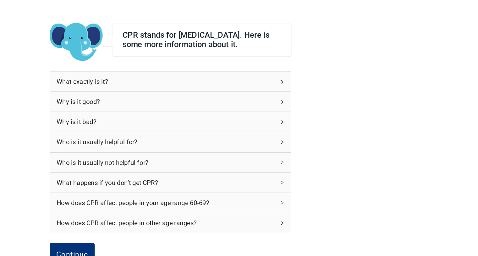
scroll to position [35, 0]
click at [326, 66] on icon "right" at bounding box center [326, 64] width 4 height 4
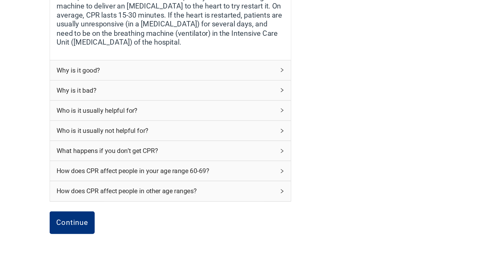
scroll to position [143, 0]
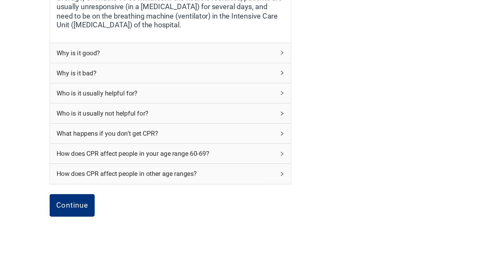
click at [325, 99] on icon "right" at bounding box center [326, 98] width 4 height 4
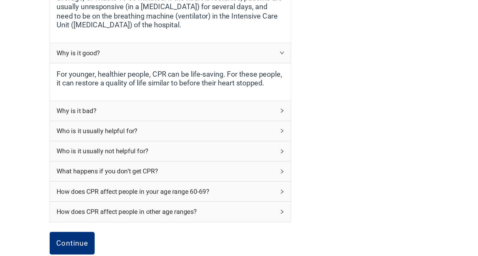
click at [325, 145] on icon "right" at bounding box center [326, 143] width 4 height 4
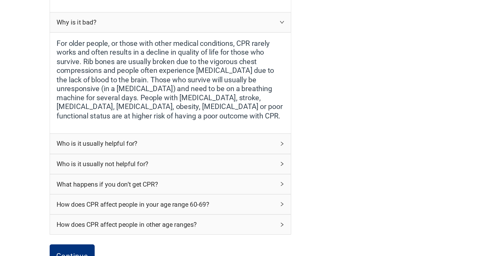
scroll to position [221, 0]
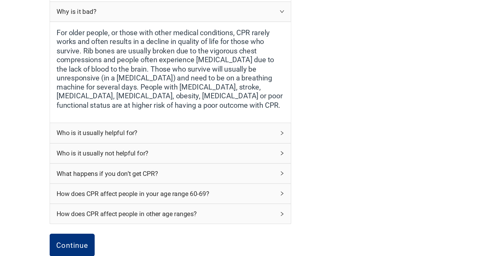
click at [326, 162] on icon "right" at bounding box center [326, 160] width 2 height 3
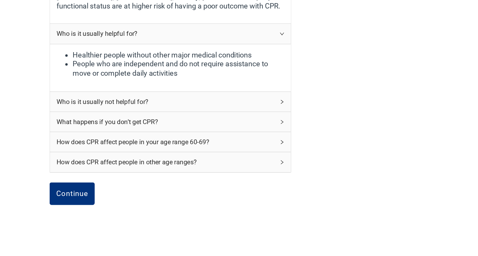
scroll to position [307, 0]
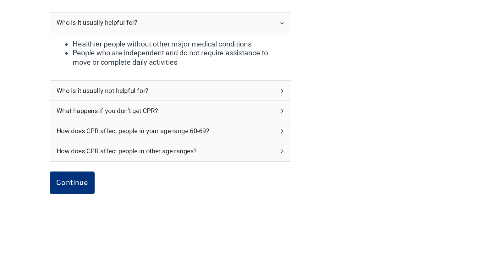
click at [325, 128] on icon "right" at bounding box center [326, 127] width 4 height 4
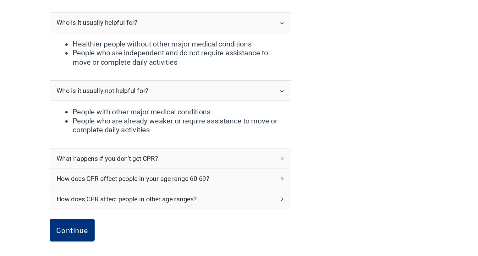
click at [325, 181] on icon "right" at bounding box center [326, 180] width 4 height 4
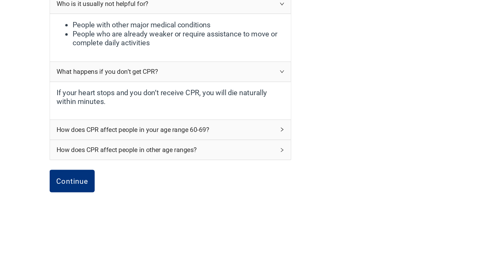
scroll to position [385, 0]
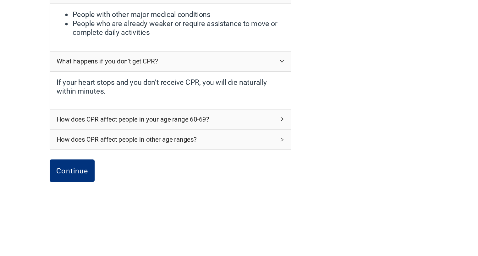
click at [324, 148] on icon "right" at bounding box center [326, 149] width 4 height 4
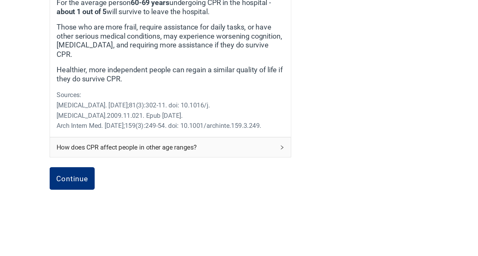
scroll to position [538, 0]
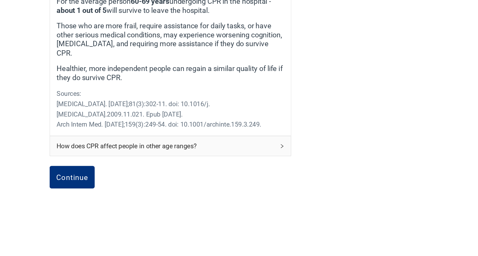
click at [325, 168] on icon "right" at bounding box center [326, 170] width 4 height 4
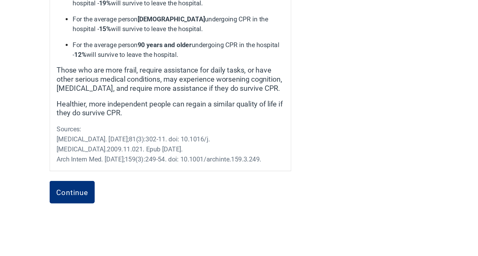
scroll to position [696, 0]
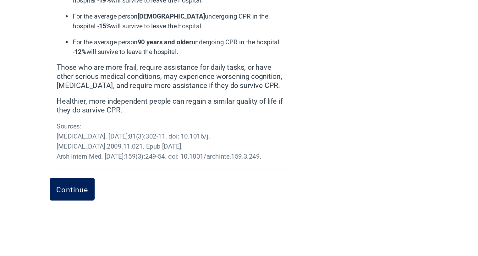
drag, startPoint x: 164, startPoint y: 194, endPoint x: 154, endPoint y: 197, distance: 10.7
click at [154, 201] on div "Continue" at bounding box center [162, 204] width 25 height 6
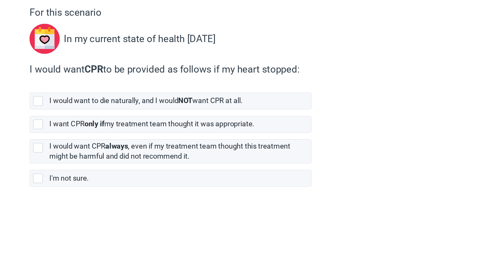
click at [165, 193] on form "For this scenario In my current state of health [DATE] I would want CPR to be p…" at bounding box center [239, 149] width 220 height 178
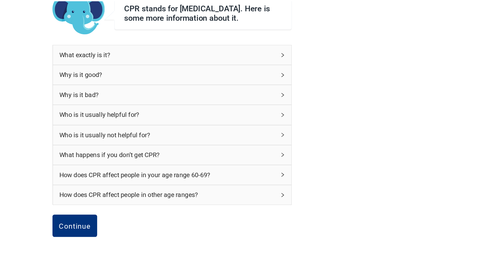
scroll to position [46, 0]
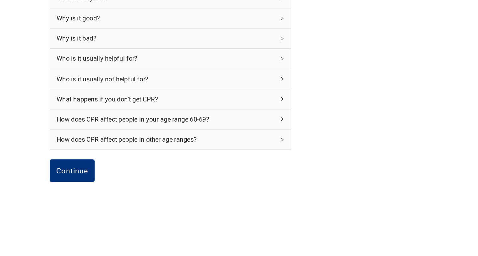
click at [325, 117] on icon "right" at bounding box center [326, 118] width 4 height 4
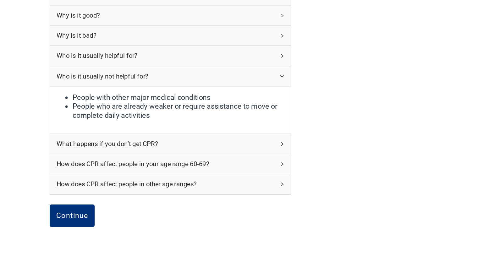
click at [325, 186] on icon "right" at bounding box center [326, 185] width 4 height 4
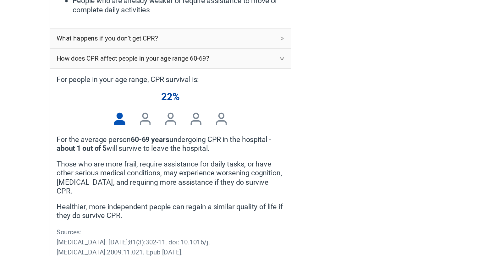
scroll to position [128, 0]
click at [106, 242] on div "CPR stands for [MEDICAL_DATA]. Here is some more information about it. What exa…" at bounding box center [239, 136] width 430 height 465
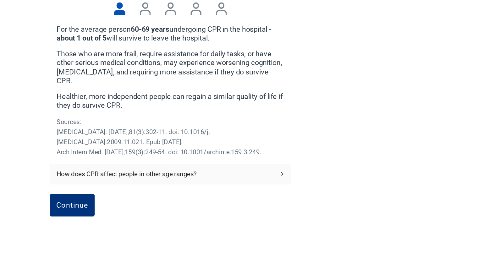
scroll to position [215, 0]
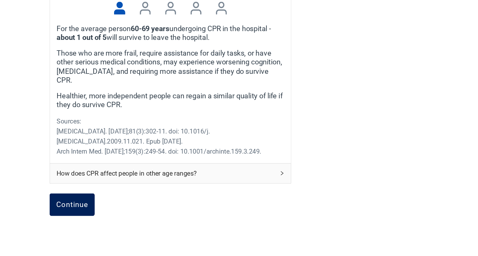
click at [150, 213] on div "Continue" at bounding box center [162, 216] width 25 height 6
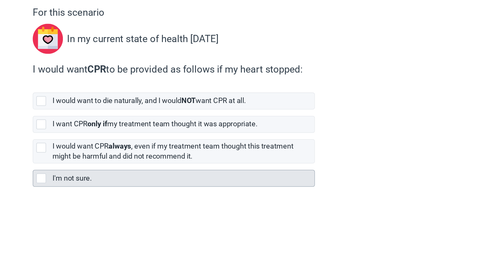
click at [136, 195] on div "I'm not sure., checkbox, not selected" at bounding box center [138, 196] width 8 height 8
click at [132, 184] on input "I'm not sure." at bounding box center [131, 184] width 0 height 0
checkbox input "true"
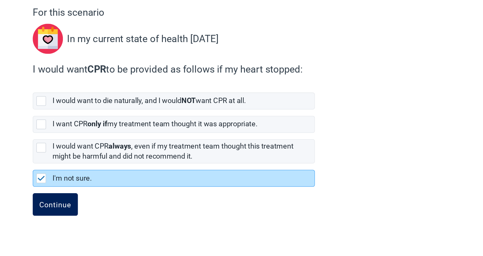
click at [145, 213] on div "Continue" at bounding box center [148, 216] width 25 height 6
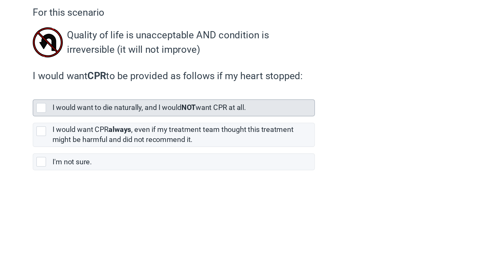
click at [138, 139] on div "[object Object], checkbox, not selected" at bounding box center [138, 141] width 8 height 8
click at [132, 129] on input "I would want to die naturally, and I would NOT want CPR at all." at bounding box center [131, 129] width 0 height 0
checkbox input "true"
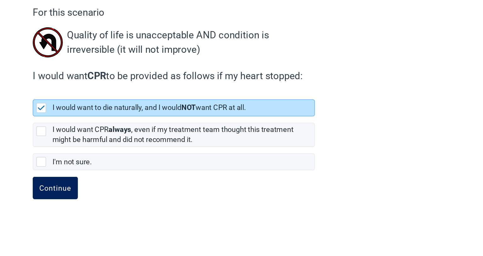
click at [150, 202] on div "Continue" at bounding box center [148, 203] width 25 height 6
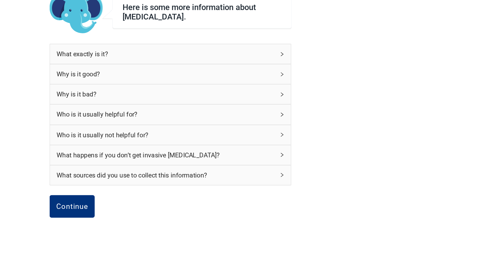
click at [326, 112] on icon "right" at bounding box center [326, 114] width 4 height 4
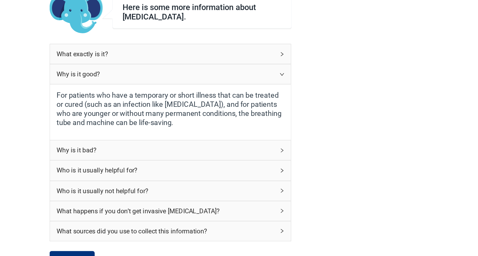
click at [326, 173] on icon "right" at bounding box center [326, 173] width 2 height 3
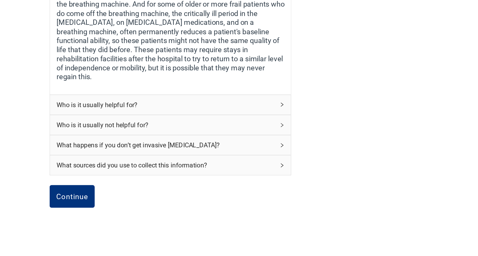
scroll to position [204, 0]
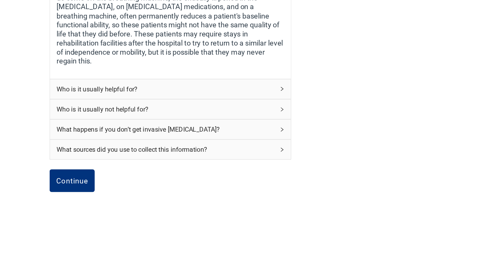
click at [326, 124] on icon "right" at bounding box center [326, 126] width 4 height 4
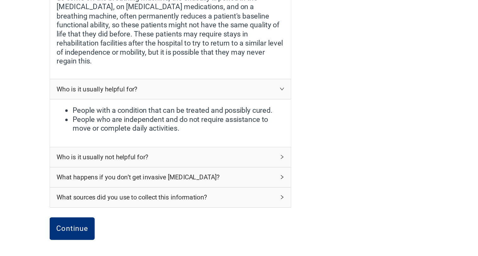
click at [326, 177] on icon "right" at bounding box center [326, 179] width 4 height 4
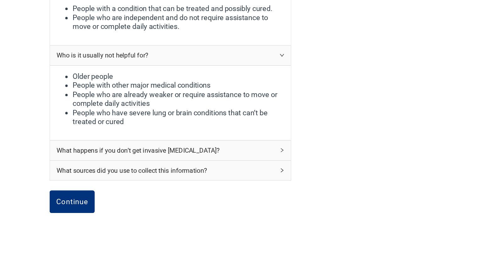
scroll to position [284, 0]
click at [326, 171] on icon "right" at bounding box center [326, 173] width 4 height 4
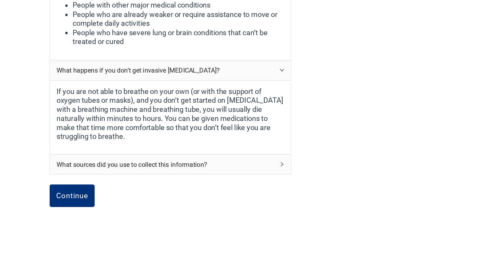
scroll to position [358, 0]
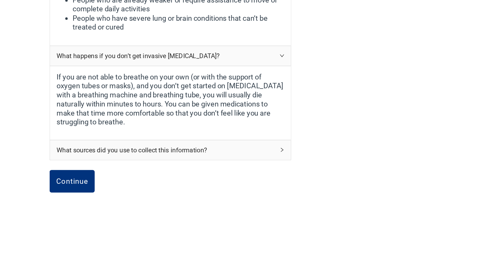
click at [326, 171] on icon "right" at bounding box center [326, 173] width 4 height 4
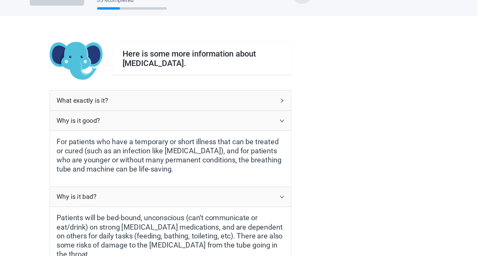
scroll to position [0, 0]
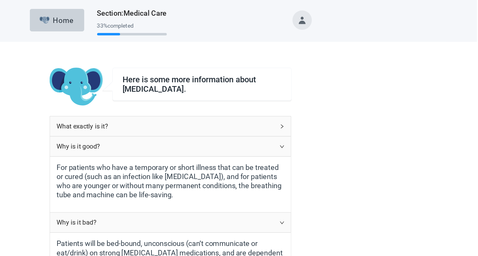
click at [325, 112] on icon "right" at bounding box center [326, 114] width 4 height 4
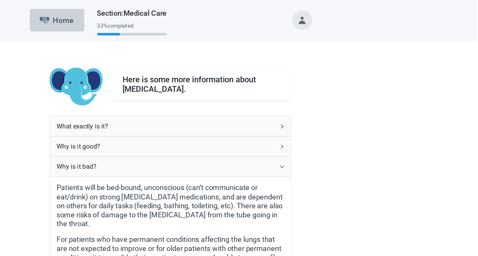
click at [325, 98] on icon "right" at bounding box center [326, 99] width 4 height 4
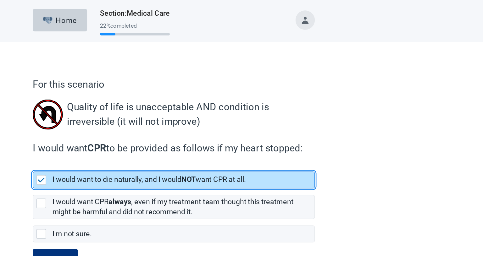
click at [136, 139] on img "[object Object], checkbox, selected" at bounding box center [138, 141] width 6 height 4
click at [132, 129] on input "I would want to die naturally, and I would NOT want CPR at all." at bounding box center [131, 129] width 0 height 0
checkbox input "true"
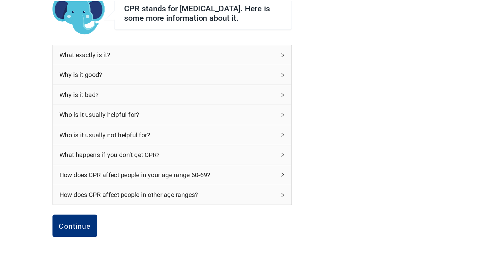
scroll to position [46, 0]
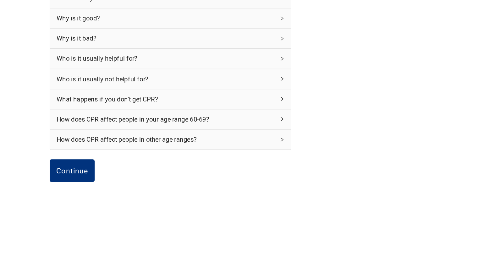
click at [324, 118] on icon "right" at bounding box center [326, 118] width 4 height 4
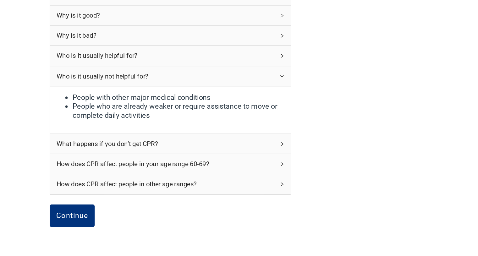
click at [325, 117] on icon "right" at bounding box center [326, 116] width 4 height 4
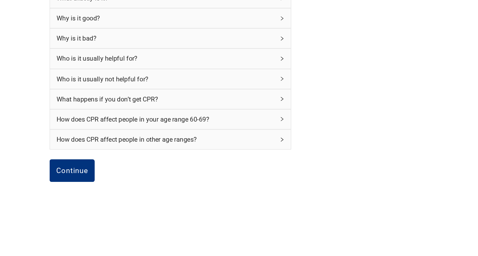
click at [325, 116] on icon "right" at bounding box center [326, 118] width 4 height 4
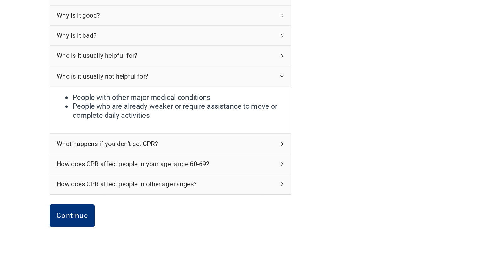
click at [325, 101] on icon "right" at bounding box center [326, 99] width 2 height 3
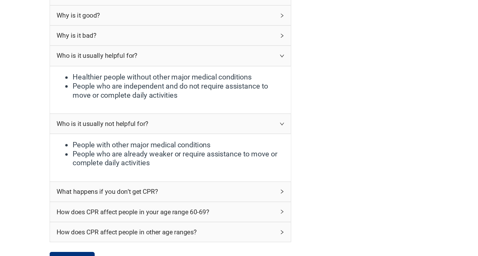
click at [325, 102] on icon "right" at bounding box center [326, 100] width 4 height 4
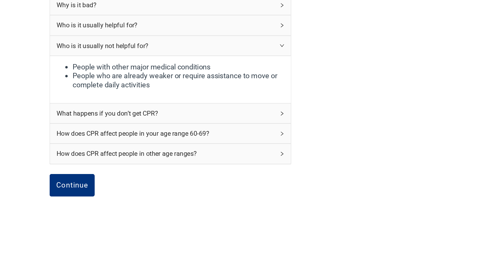
scroll to position [83, 0]
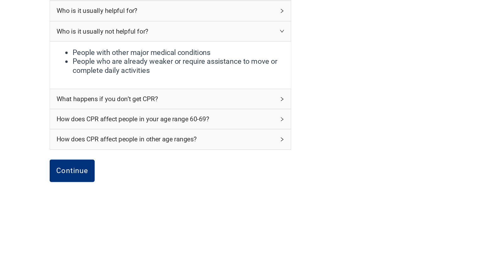
click at [325, 132] on div "What happens if you don’t get CPR?" at bounding box center [239, 133] width 188 height 15
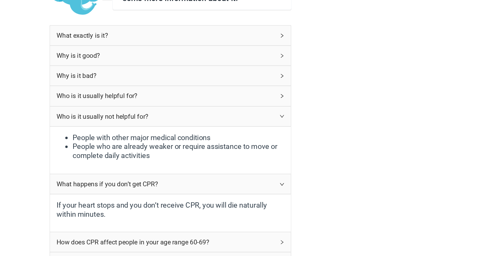
scroll to position [0, 0]
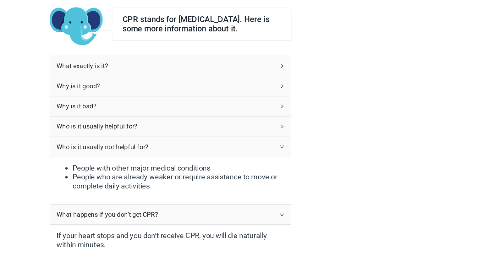
click at [325, 132] on icon "right" at bounding box center [326, 129] width 2 height 3
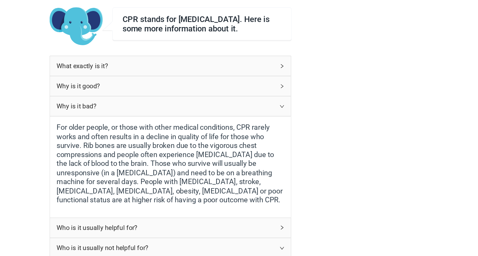
click at [325, 100] on icon "right" at bounding box center [326, 98] width 2 height 3
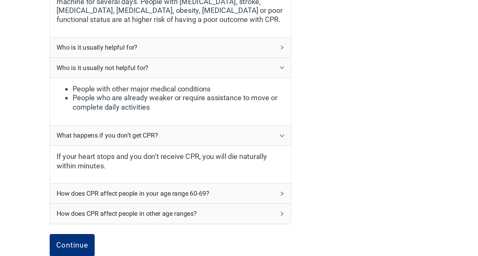
scroll to position [259, 0]
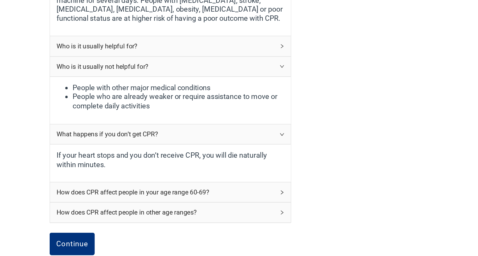
click at [325, 94] on icon "right" at bounding box center [326, 92] width 4 height 4
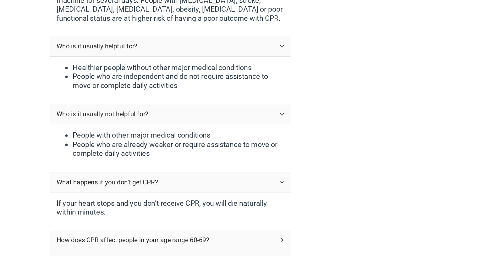
click at [325, 146] on icon "right" at bounding box center [326, 146] width 4 height 4
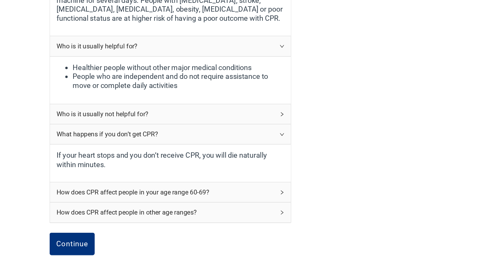
click at [325, 146] on icon "right" at bounding box center [326, 146] width 4 height 4
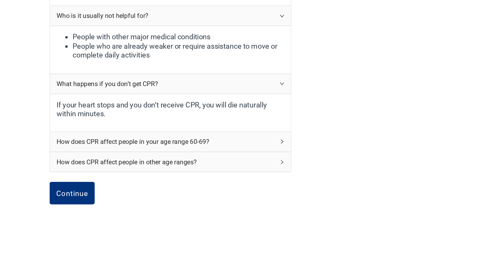
scroll to position [339, 0]
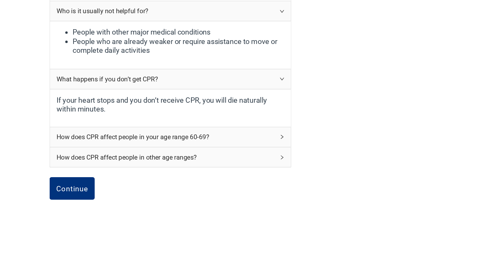
click at [325, 164] on icon "right" at bounding box center [326, 163] width 4 height 4
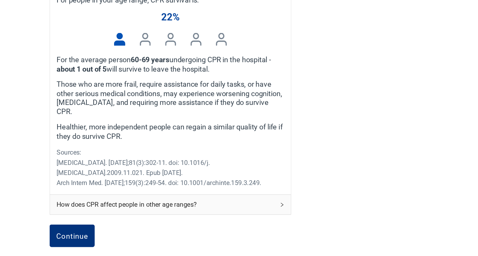
scroll to position [508, 0]
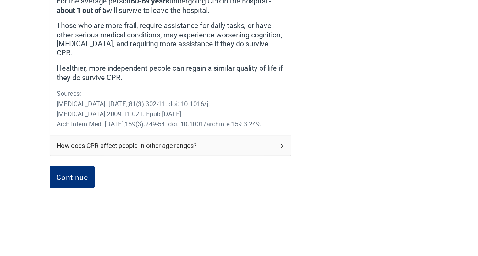
click at [326, 169] on icon "right" at bounding box center [326, 170] width 2 height 3
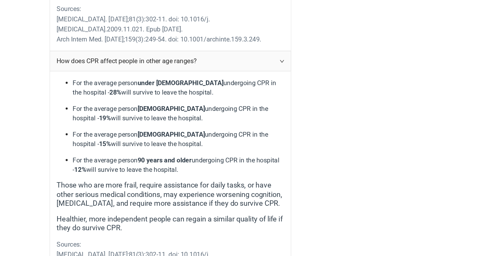
scroll to position [575, 0]
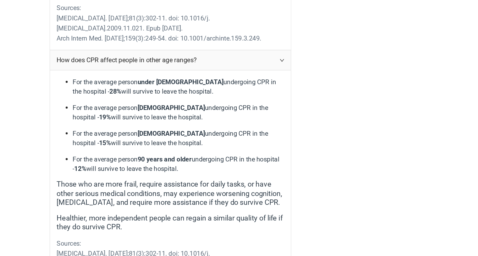
click at [217, 137] on strong "[DEMOGRAPHIC_DATA]" at bounding box center [239, 140] width 52 height 6
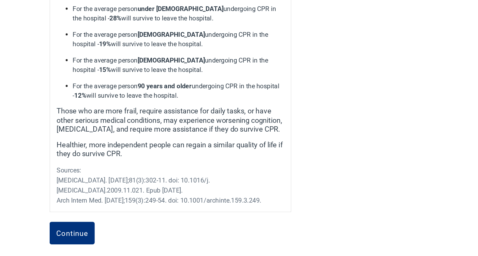
scroll to position [673, 0]
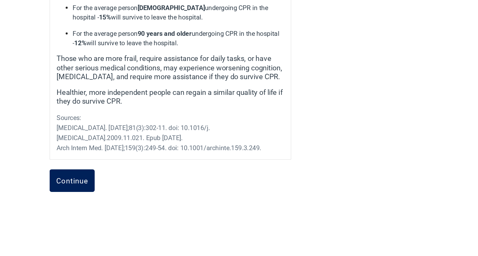
click at [161, 194] on div "Continue" at bounding box center [162, 197] width 25 height 6
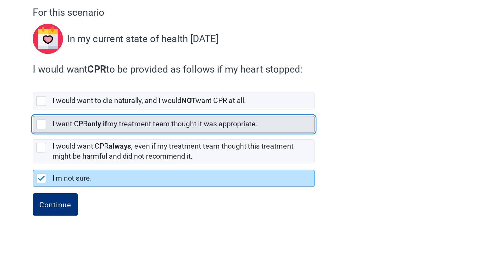
click at [138, 151] on div "[object Object], checkbox, not selected" at bounding box center [138, 154] width 8 height 8
click at [132, 142] on input "I want CPR only if my treatment team thought it was appropriate." at bounding box center [131, 142] width 0 height 0
checkbox input "true"
checkbox input "false"
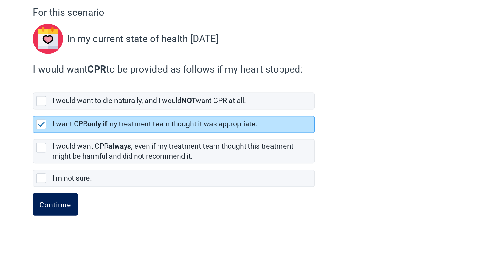
click at [145, 214] on div "Continue" at bounding box center [148, 216] width 25 height 6
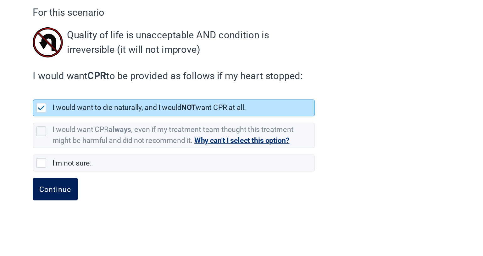
click at [149, 204] on div "Continue" at bounding box center [148, 204] width 25 height 6
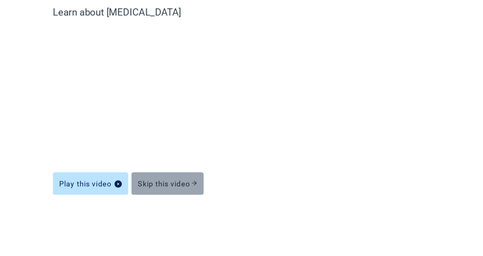
click at [240, 201] on div "Skip this video" at bounding box center [236, 199] width 46 height 6
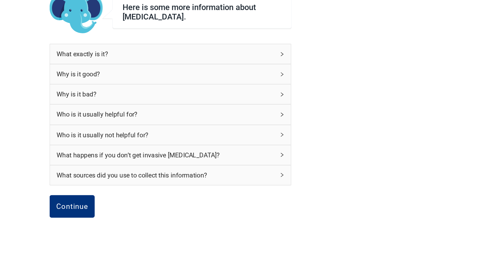
click at [236, 196] on div "What sources did you use to collect this information?" at bounding box center [235, 193] width 170 height 8
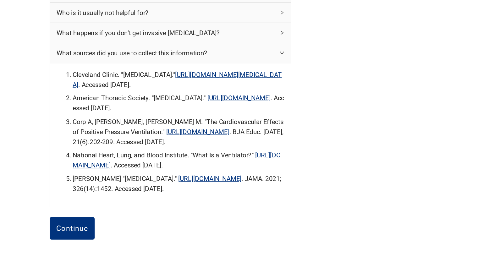
scroll to position [109, 0]
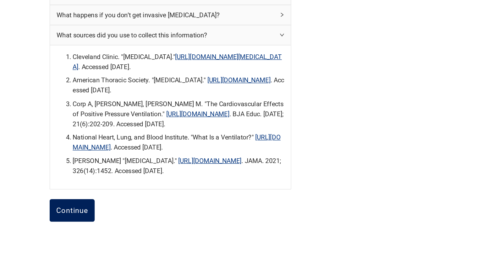
click at [166, 224] on div "Continue" at bounding box center [162, 220] width 25 height 6
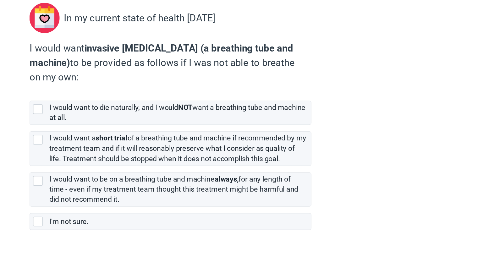
scroll to position [32, 0]
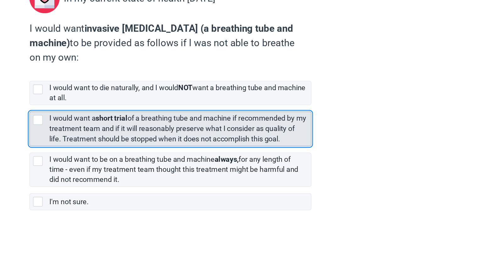
click at [136, 150] on div "[object Object], checkbox, not selected" at bounding box center [136, 150] width 8 height 8
click at [129, 139] on input "I would want a short trial of a breathing tube and machine if recommended by my…" at bounding box center [129, 138] width 0 height 0
checkbox input "true"
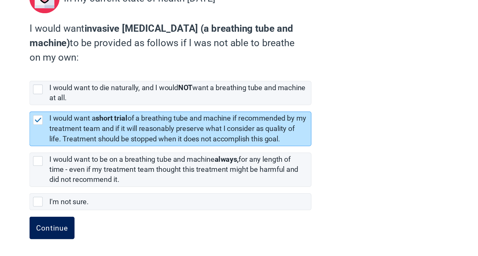
click at [147, 233] on div "Continue" at bounding box center [146, 234] width 25 height 6
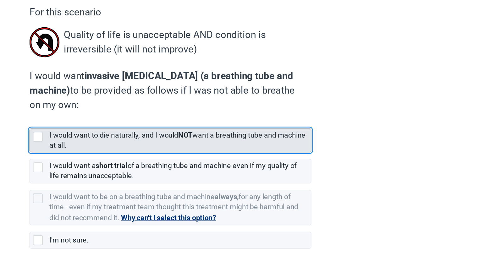
click at [135, 162] on div "[object Object], checkbox, not selected" at bounding box center [136, 163] width 8 height 8
click at [129, 152] on input "I would want to die naturally, and I would NOT want a breathing tube and machin…" at bounding box center [129, 151] width 0 height 0
checkbox input "true"
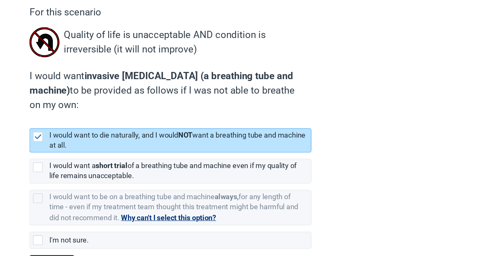
scroll to position [30, 0]
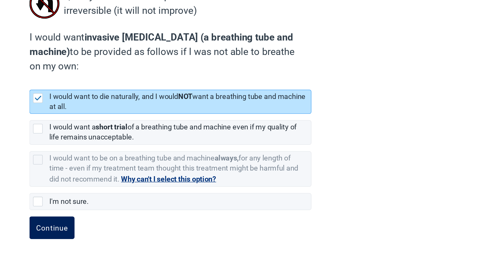
click at [145, 233] on div "Continue" at bounding box center [146, 234] width 25 height 6
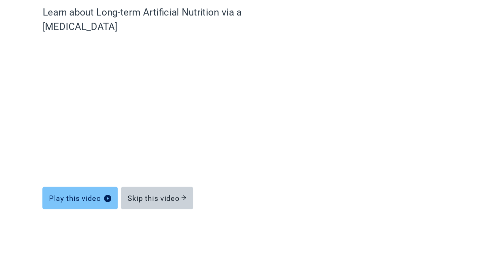
click at [159, 208] on div "Play this video" at bounding box center [168, 211] width 49 height 6
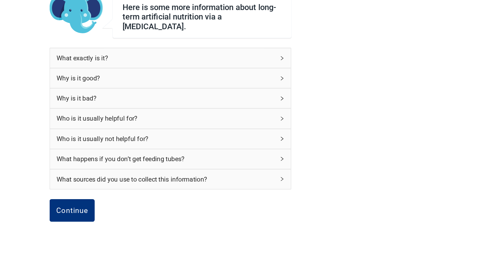
click at [326, 116] on icon "right" at bounding box center [326, 118] width 4 height 4
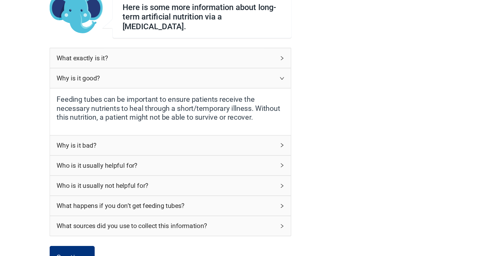
click at [325, 168] on icon "right" at bounding box center [326, 170] width 4 height 4
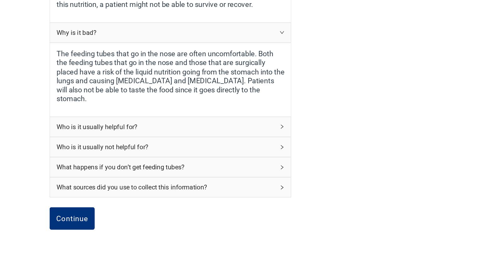
scroll to position [88, 0]
click at [324, 153] on icon "right" at bounding box center [326, 155] width 4 height 4
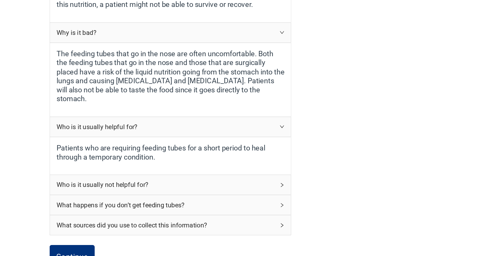
click at [324, 199] on icon "right" at bounding box center [326, 201] width 4 height 4
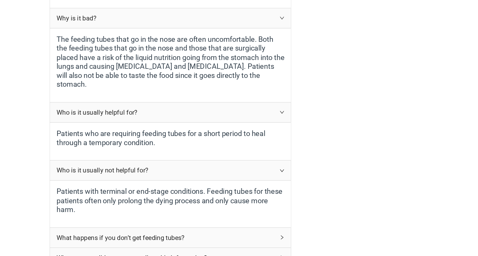
scroll to position [188, 0]
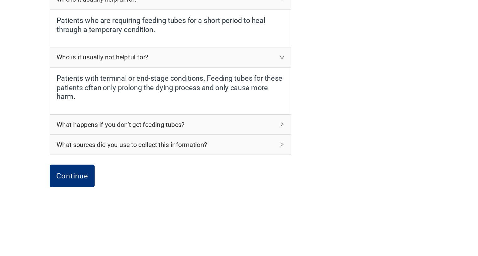
click at [326, 151] on icon "right" at bounding box center [326, 153] width 4 height 4
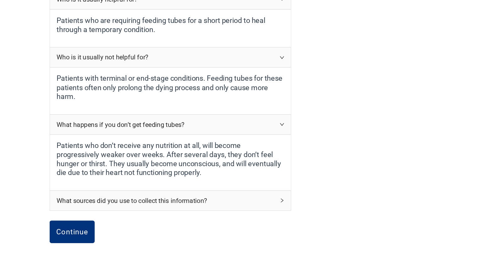
click at [326, 211] on icon "right" at bounding box center [326, 213] width 4 height 4
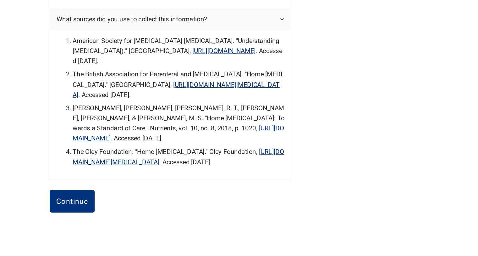
scroll to position [357, 0]
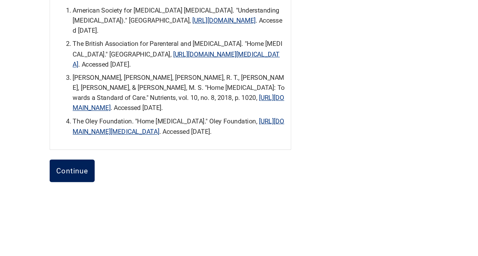
click at [157, 186] on div "Continue" at bounding box center [162, 189] width 25 height 6
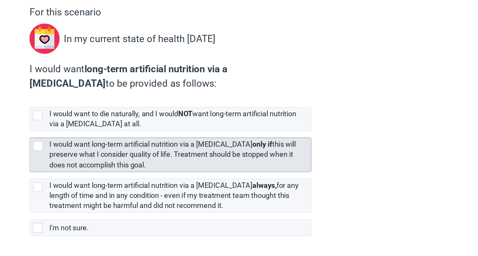
click at [138, 169] on div "[object Object], checkbox, not selected" at bounding box center [136, 171] width 8 height 8
click at [129, 159] on input "I would want long-term artificial nutrition via a [MEDICAL_DATA] only if this w…" at bounding box center [129, 159] width 0 height 0
checkbox input "true"
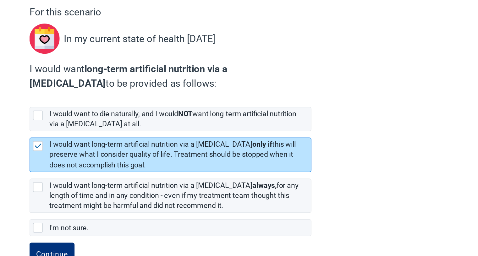
scroll to position [20, 0]
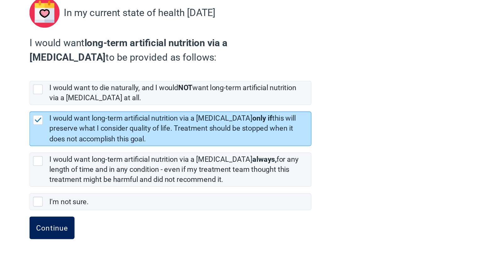
click at [148, 233] on div "Continue" at bounding box center [146, 234] width 25 height 6
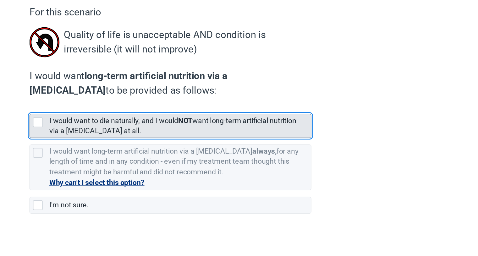
drag, startPoint x: 137, startPoint y: 150, endPoint x: 134, endPoint y: 151, distance: 3.2
click at [134, 151] on div "[object Object], checkbox, not selected" at bounding box center [136, 152] width 8 height 8
click at [129, 140] on input "I would want to die naturally, and I would NOT want long-term artificial nutrit…" at bounding box center [129, 140] width 0 height 0
checkbox input "true"
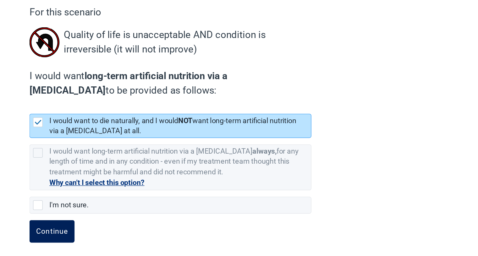
click at [150, 234] on div "Continue" at bounding box center [146, 237] width 25 height 6
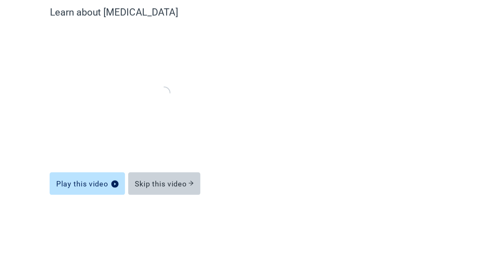
click at [148, 233] on form "Learn about [MEDICAL_DATA] Play this video Skip this video Back" at bounding box center [239, 151] width 188 height 182
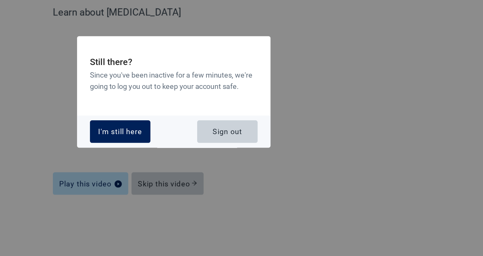
click at [196, 154] on button "I'm still here" at bounding box center [199, 159] width 47 height 18
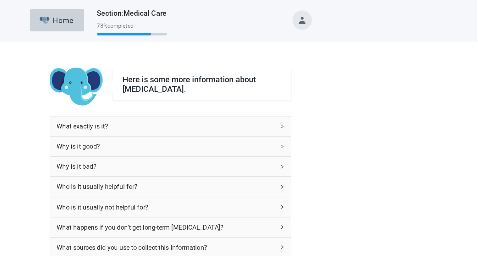
click at [354, 98] on div "Here is some more information about [MEDICAL_DATA]. What exactly is it? Why is …" at bounding box center [239, 158] width 430 height 251
click at [325, 98] on icon "right" at bounding box center [326, 99] width 4 height 4
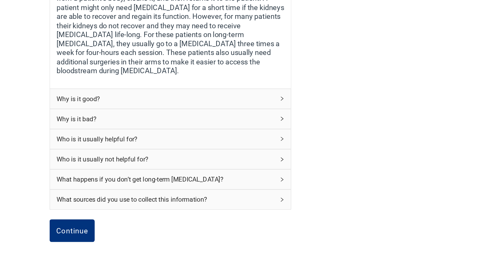
scroll to position [111, 0]
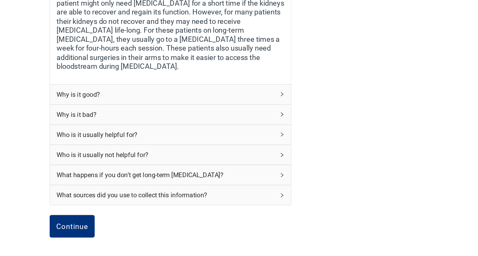
click at [326, 128] on icon "right" at bounding box center [326, 130] width 4 height 4
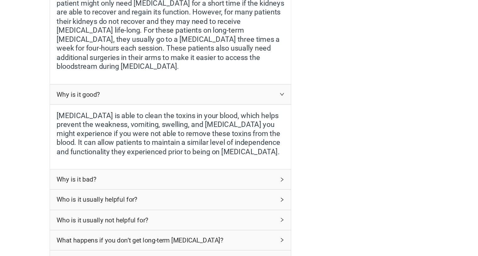
click at [325, 194] on icon "right" at bounding box center [326, 196] width 4 height 4
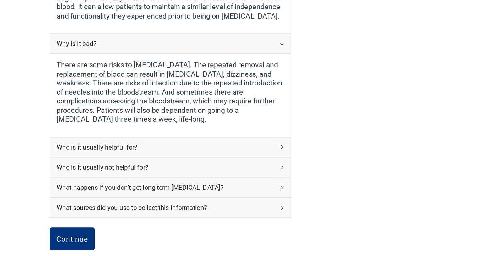
scroll to position [224, 0]
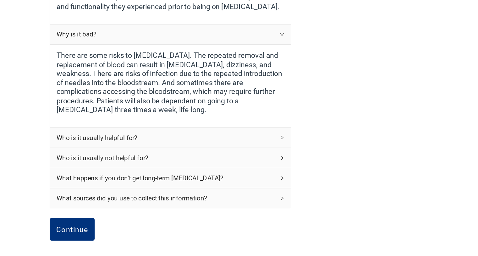
drag, startPoint x: 328, startPoint y: 154, endPoint x: 372, endPoint y: 177, distance: 50.4
click at [372, 177] on div "Here is some more information about [MEDICAL_DATA]. What exactly is it? Your ki…" at bounding box center [239, 55] width 430 height 493
click at [325, 162] on icon "right" at bounding box center [326, 164] width 4 height 4
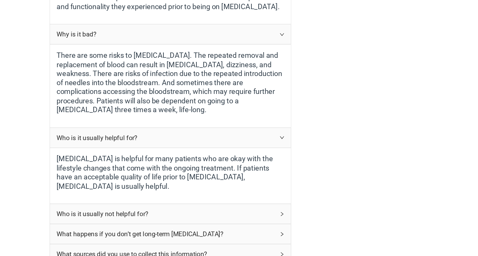
click at [326, 222] on icon "right" at bounding box center [326, 223] width 2 height 3
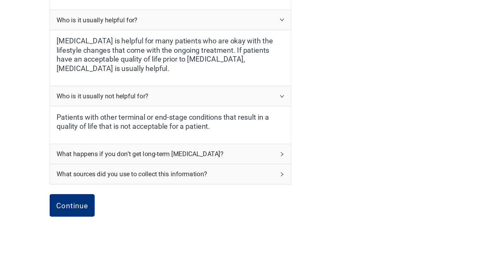
scroll to position [328, 0]
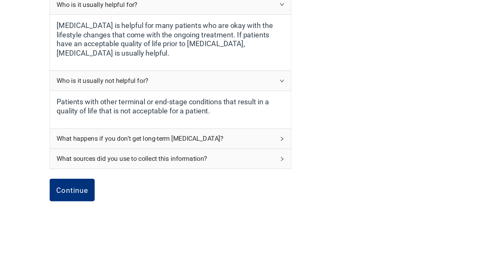
click at [326, 163] on icon "right" at bounding box center [326, 165] width 4 height 4
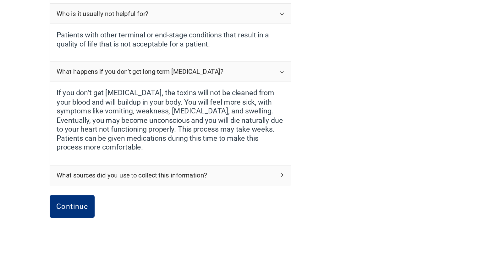
scroll to position [393, 0]
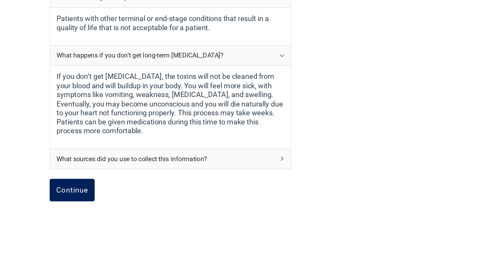
click at [158, 201] on div "Continue" at bounding box center [162, 204] width 25 height 6
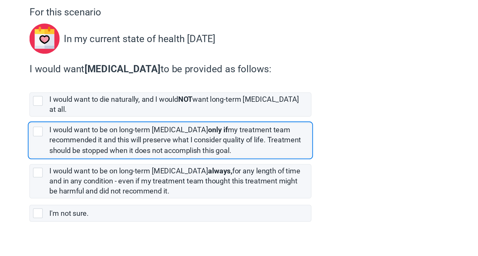
click at [158, 187] on div "For this scenario In my current state of health [DATE] I would want [MEDICAL_DA…" at bounding box center [239, 143] width 220 height 167
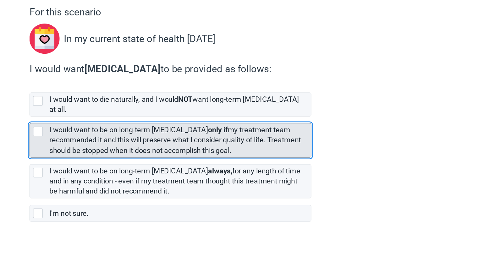
click at [134, 155] on div "[object Object], checkbox, not selected" at bounding box center [136, 159] width 8 height 8
click at [129, 148] on input "I would want to be on long-term [MEDICAL_DATA] only if my treatment team recomm…" at bounding box center [129, 147] width 0 height 0
checkbox input "true"
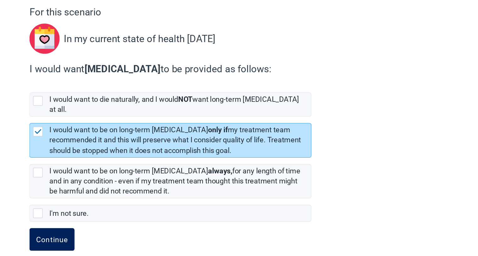
click at [150, 240] on div "Continue" at bounding box center [146, 243] width 25 height 6
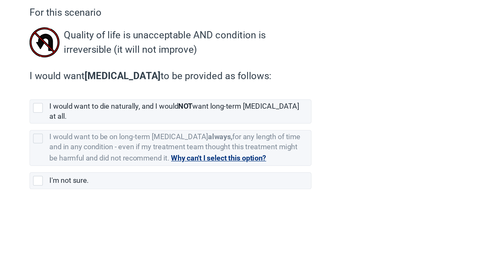
click at [139, 234] on div "Main content" at bounding box center [239, 224] width 220 height 31
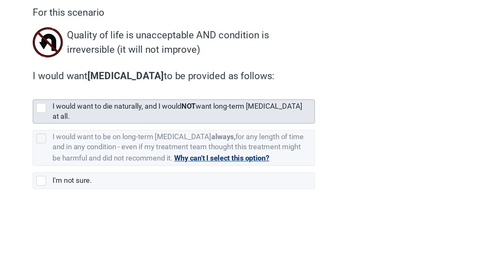
click at [138, 143] on div "[object Object], checkbox, not selected" at bounding box center [138, 141] width 8 height 8
click at [132, 129] on input "I would want to die naturally, and I would NOT want long-term [MEDICAL_DATA] at…" at bounding box center [131, 129] width 0 height 0
checkbox input "true"
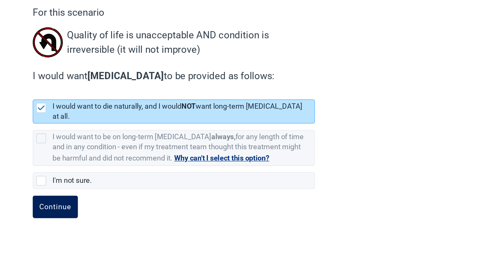
click at [148, 215] on div "Continue" at bounding box center [148, 218] width 25 height 6
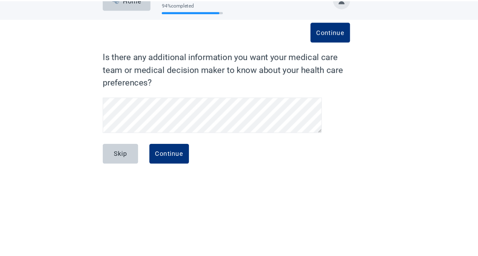
scroll to position [116, 0]
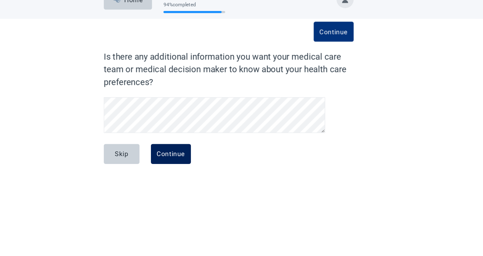
click at [192, 152] on div "Continue" at bounding box center [190, 152] width 25 height 6
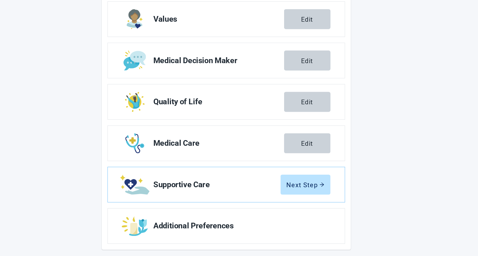
scroll to position [74, 0]
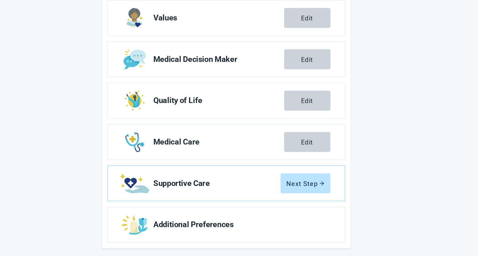
drag, startPoint x: 455, startPoint y: 91, endPoint x: 455, endPoint y: 106, distance: 14.1
click at [455, 106] on div "You’re doing great! Now we have some educational information about [MEDICAL_DAT…" at bounding box center [239, 103] width 478 height 311
click at [303, 190] on div "Next Step" at bounding box center [308, 192] width 33 height 6
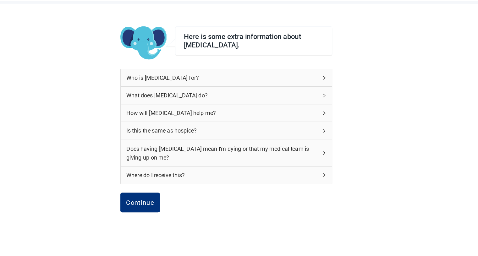
scroll to position [19, 0]
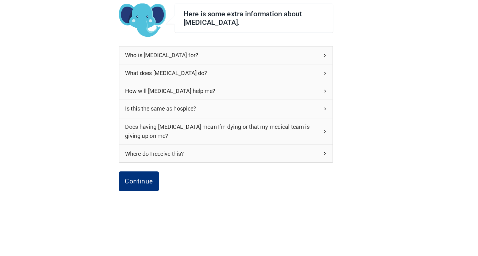
click at [326, 79] on icon "right" at bounding box center [326, 79] width 4 height 4
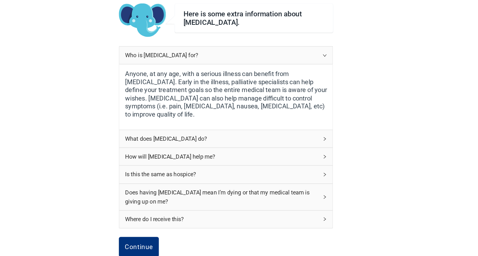
click at [326, 151] on icon "right" at bounding box center [326, 153] width 4 height 4
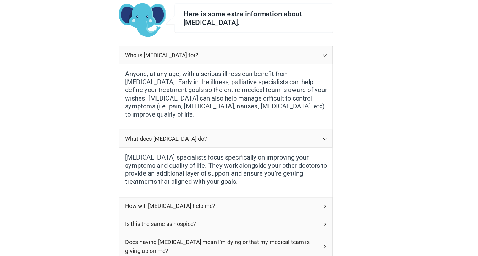
click at [326, 210] on icon "right" at bounding box center [326, 212] width 4 height 4
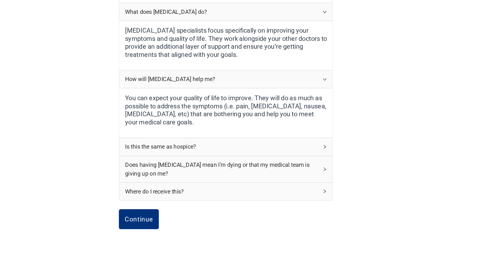
scroll to position [133, 0]
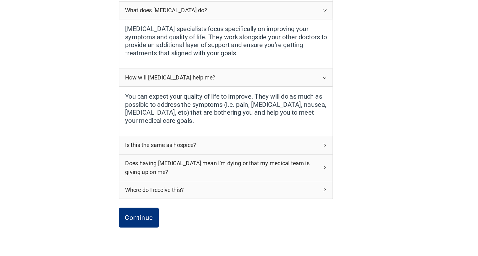
click at [326, 157] on icon "right" at bounding box center [326, 158] width 2 height 3
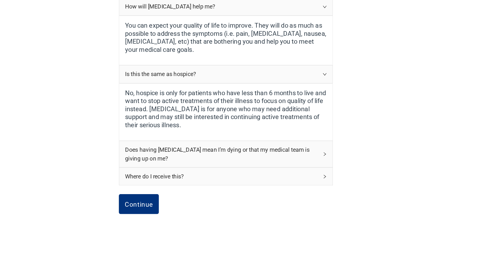
scroll to position [215, 0]
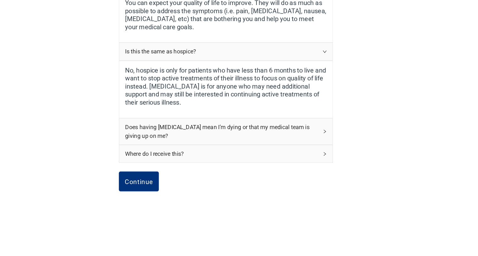
click at [325, 145] on icon "right" at bounding box center [326, 146] width 4 height 4
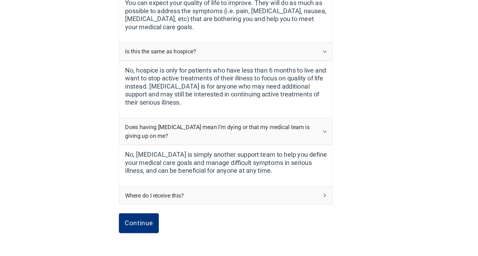
click at [325, 201] on icon "right" at bounding box center [326, 202] width 4 height 4
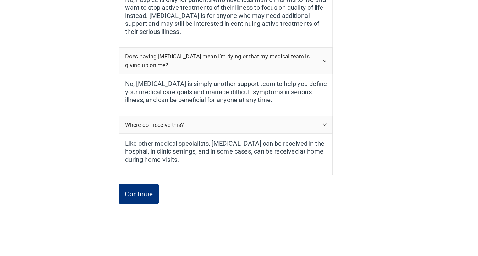
scroll to position [288, 0]
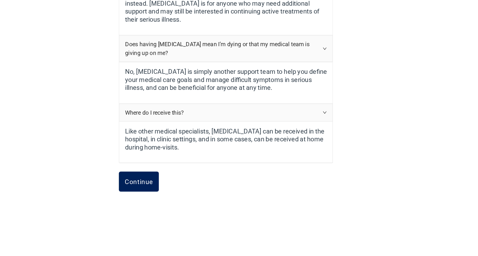
click at [158, 187] on div "Continue" at bounding box center [162, 190] width 25 height 6
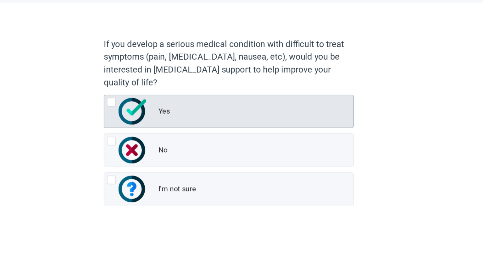
click at [139, 121] on div "Yes, radio button, not checked" at bounding box center [138, 121] width 8 height 8
click at [132, 114] on input "Yes" at bounding box center [131, 114] width 0 height 0
radio input "true"
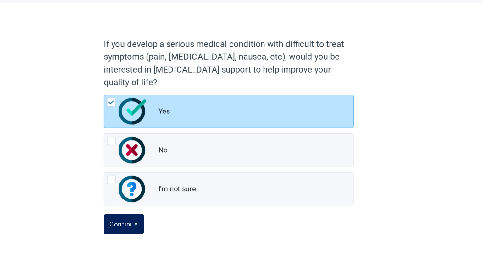
click at [142, 227] on div "Continue" at bounding box center [148, 228] width 25 height 6
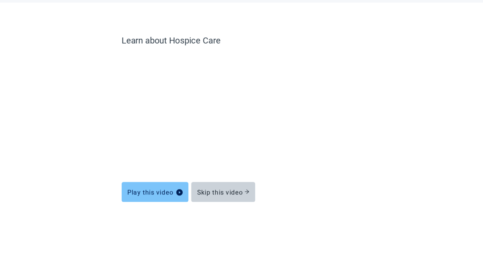
click at [178, 199] on div "Play this video" at bounding box center [176, 199] width 49 height 6
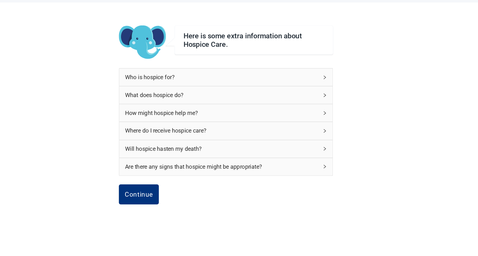
click at [327, 97] on icon "right" at bounding box center [326, 99] width 4 height 4
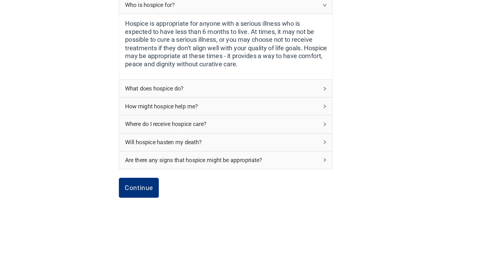
scroll to position [69, 0]
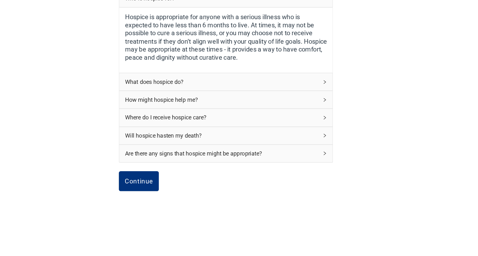
click at [326, 102] on icon "right" at bounding box center [326, 102] width 2 height 3
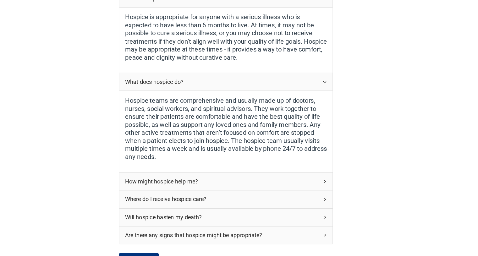
click at [326, 189] on icon "right" at bounding box center [326, 190] width 2 height 3
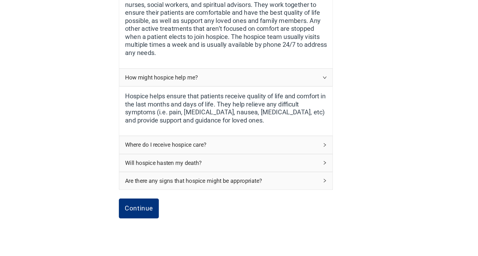
scroll to position [185, 0]
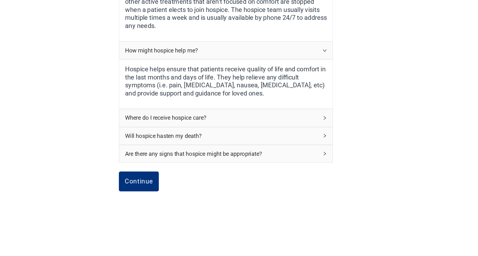
click at [328, 133] on icon "right" at bounding box center [326, 134] width 4 height 4
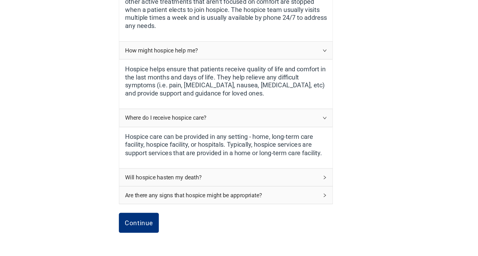
click at [326, 185] on icon "right" at bounding box center [326, 186] width 2 height 3
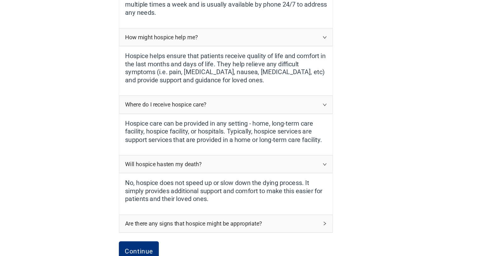
scroll to position [258, 0]
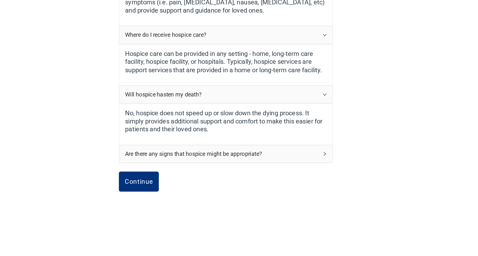
click at [325, 166] on icon "right" at bounding box center [326, 165] width 2 height 3
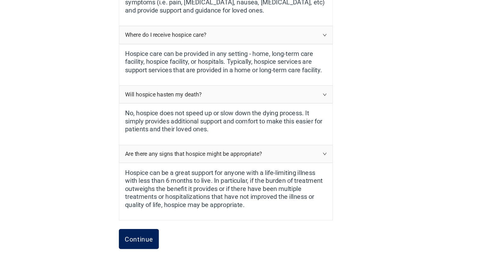
click at [159, 238] on div "Continue" at bounding box center [162, 241] width 25 height 6
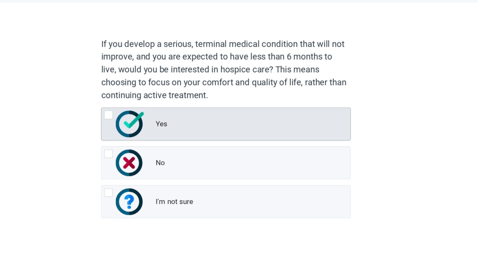
click at [136, 132] on div "Yes, radio button, not checked" at bounding box center [136, 132] width 8 height 8
click at [129, 125] on input "Yes" at bounding box center [129, 125] width 0 height 0
radio input "true"
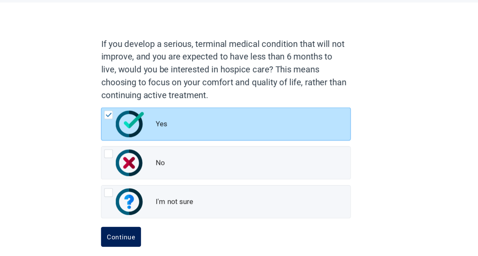
click at [146, 238] on div "Continue" at bounding box center [146, 239] width 25 height 6
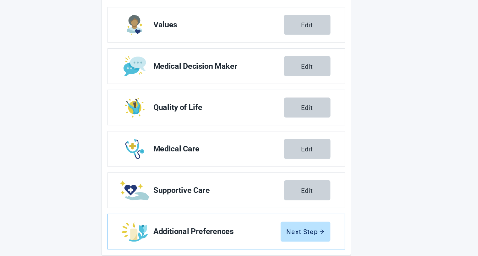
scroll to position [78, 0]
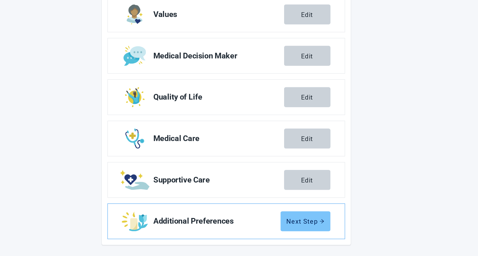
click at [309, 228] on div "Next Step" at bounding box center [308, 225] width 33 height 6
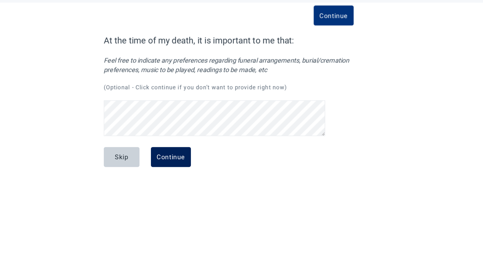
click at [198, 167] on div "Continue" at bounding box center [190, 169] width 25 height 6
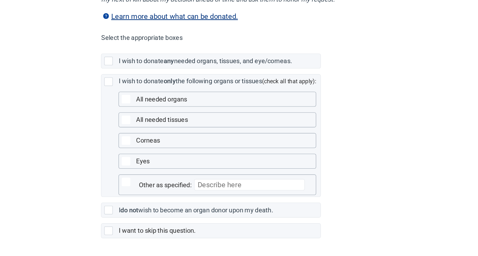
scroll to position [130, 0]
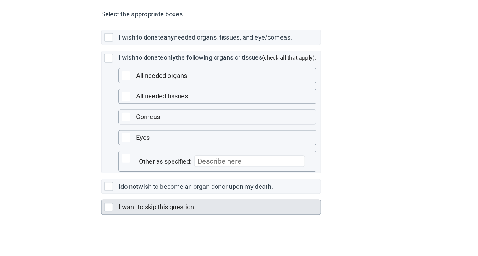
click at [134, 213] on div "Main content" at bounding box center [136, 213] width 8 height 8
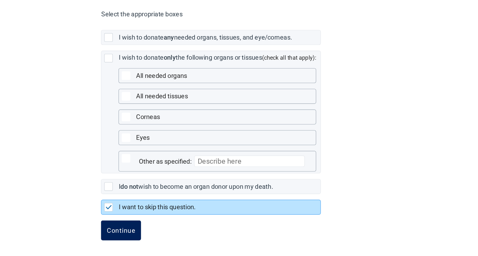
click at [148, 232] on div "Continue" at bounding box center [146, 233] width 25 height 6
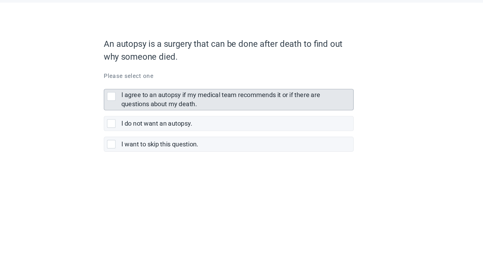
click at [139, 114] on div "I agree to an autopsy if my medical team recommends it or if there are question…" at bounding box center [138, 116] width 8 height 8
click at [132, 104] on input "I agree to an autopsy if my medical team recommends it or if there are question…" at bounding box center [131, 104] width 0 height 0
checkbox input "true"
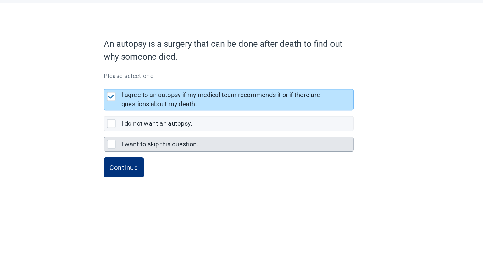
click at [138, 157] on div "I want to skip this question., checkbox, not selected" at bounding box center [138, 158] width 8 height 8
click at [132, 146] on input "I want to skip this question." at bounding box center [131, 146] width 0 height 0
checkbox input "true"
checkbox input "false"
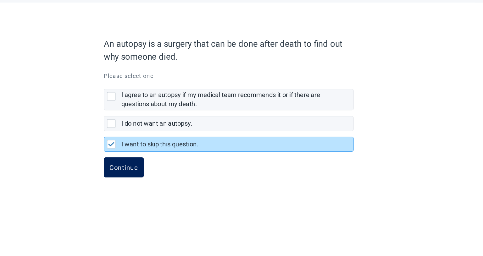
click at [147, 176] on div "Continue" at bounding box center [148, 178] width 25 height 6
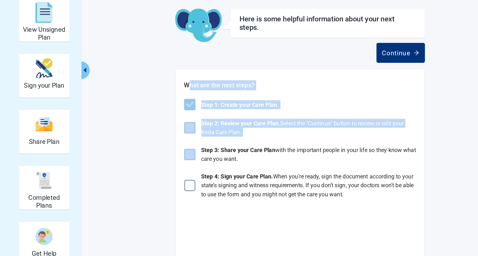
drag, startPoint x: 176, startPoint y: 120, endPoint x: 167, endPoint y: 107, distance: 15.4
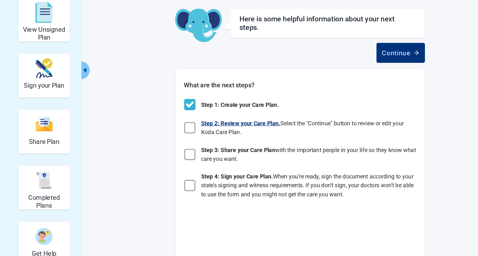
click at [167, 142] on img "Main content" at bounding box center [167, 143] width 10 height 10
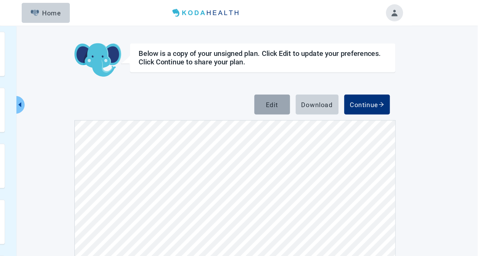
click at [297, 94] on div "Edit" at bounding box center [297, 92] width 11 height 6
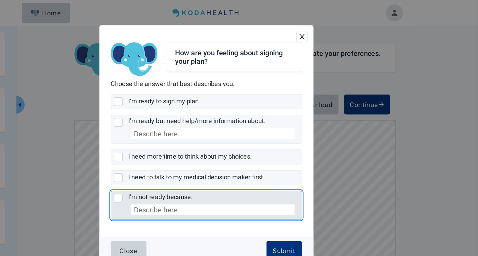
click at [160, 175] on div "I’m not ready because:, checkbox, not selected" at bounding box center [162, 175] width 8 height 8
click at [155, 168] on input "I’m not ready because:" at bounding box center [155, 168] width 0 height 0
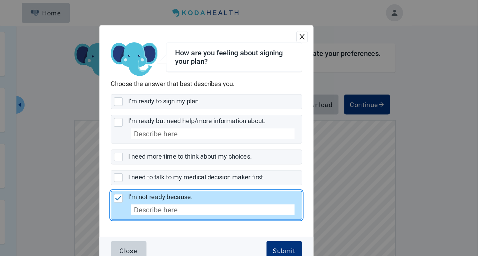
click at [160, 175] on img "I’m not ready because:, checkbox, selected" at bounding box center [162, 175] width 6 height 4
click at [155, 168] on input "I’m not ready because:" at bounding box center [155, 168] width 0 height 0
checkbox input "false"
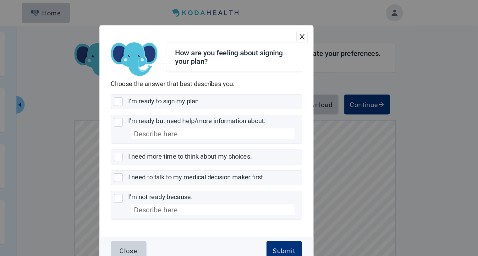
click at [323, 30] on icon "close" at bounding box center [323, 32] width 6 height 6
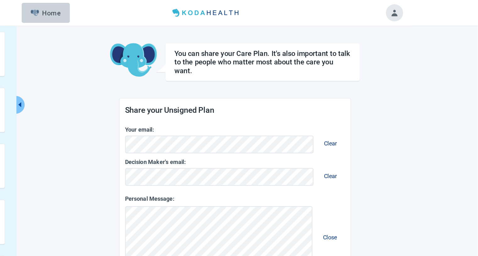
click at [322, 33] on div "View Unsigned Plan Sign your Plan Share Plan Completed Plans Get Help You can s…" at bounding box center [239, 214] width 346 height 372
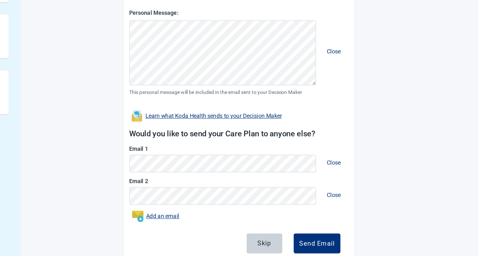
scroll to position [154, 0]
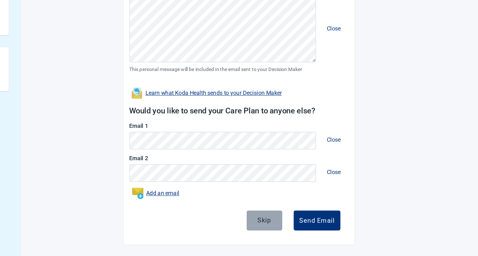
click at [278, 223] on button "Skip" at bounding box center [286, 225] width 31 height 18
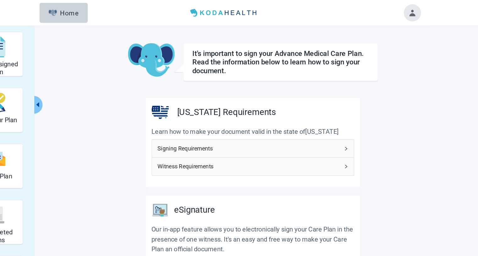
click at [75, 93] on icon "caret-left" at bounding box center [75, 92] width 3 height 4
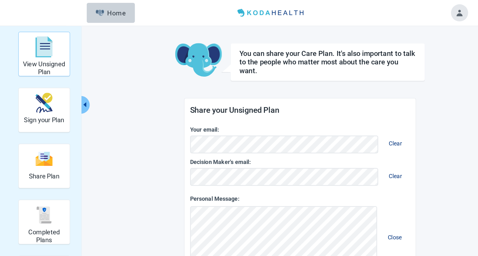
click at [34, 50] on img "View Unsigned Plan" at bounding box center [38, 41] width 15 height 19
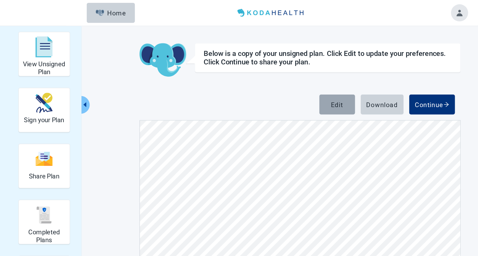
click at [293, 91] on div "Edit" at bounding box center [297, 92] width 11 height 6
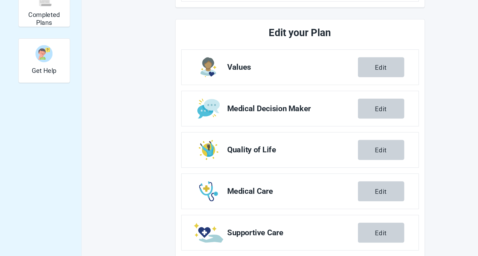
scroll to position [162, 0]
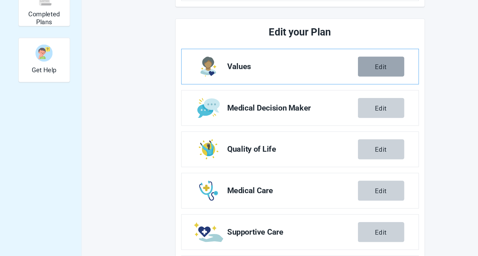
click at [334, 87] on div "Edit" at bounding box center [335, 89] width 11 height 6
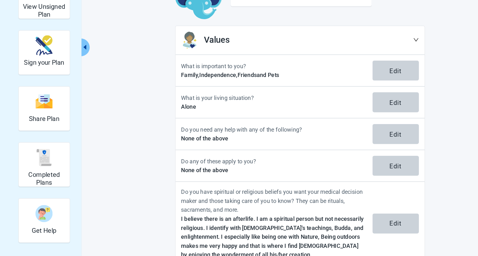
scroll to position [38, 0]
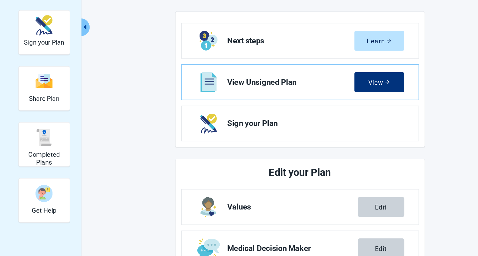
scroll to position [162, 0]
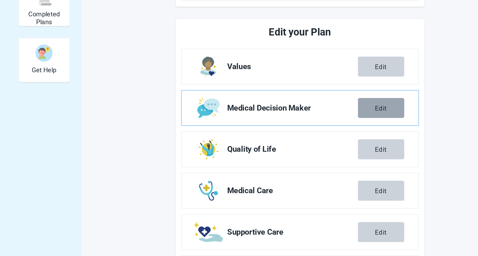
click at [330, 125] on div "Edit" at bounding box center [335, 125] width 11 height 6
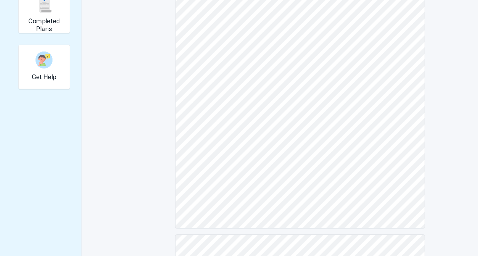
scroll to position [156, 0]
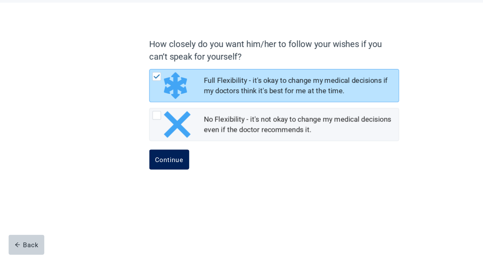
click at [140, 173] on div "Continue" at bounding box center [148, 171] width 25 height 6
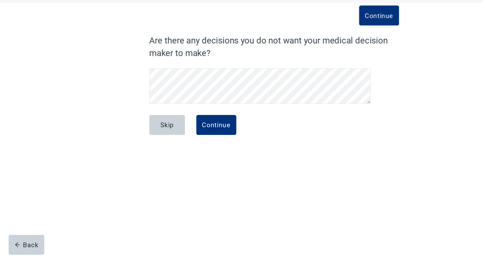
scroll to position [27, 0]
click at [187, 140] on div "Continue" at bounding box center [190, 140] width 25 height 6
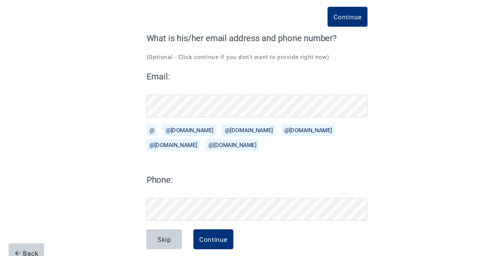
scroll to position [10, 0]
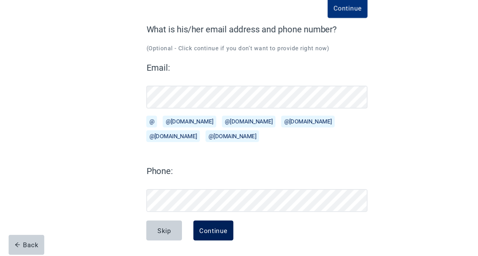
click at [200, 229] on button "Continue" at bounding box center [187, 234] width 35 height 18
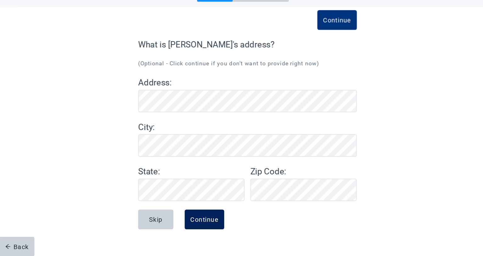
click at [189, 223] on div "Continue" at bounding box center [190, 222] width 25 height 6
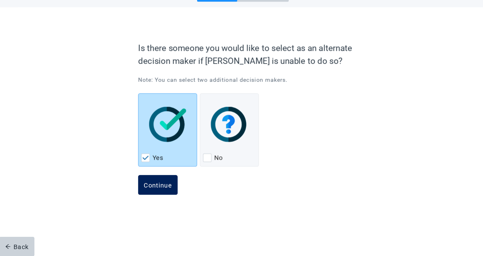
click at [149, 190] on div "Continue" at bounding box center [148, 191] width 25 height 6
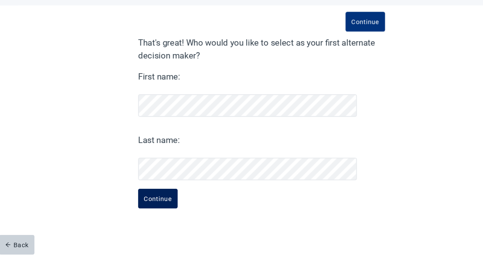
click at [150, 202] on div "Continue" at bounding box center [148, 205] width 25 height 6
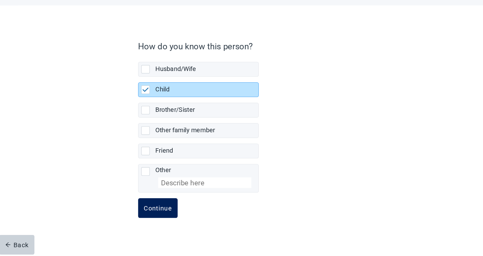
click at [147, 212] on div "Continue" at bounding box center [148, 213] width 25 height 6
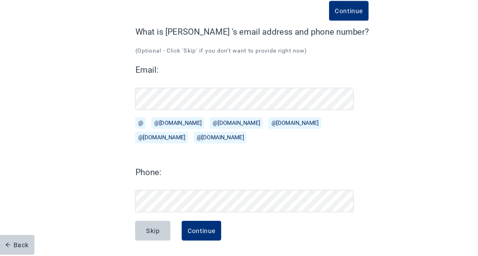
scroll to position [10, 0]
click at [148, 234] on div "Skip" at bounding box center [145, 233] width 12 height 6
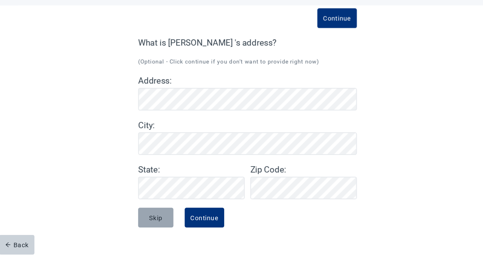
click at [144, 220] on div "Skip" at bounding box center [147, 222] width 12 height 6
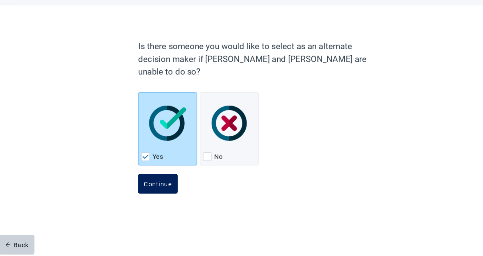
click at [150, 188] on div "Continue" at bounding box center [148, 191] width 25 height 6
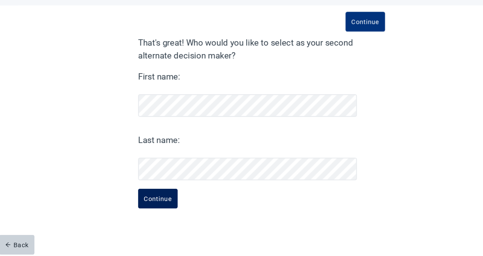
click at [151, 201] on button "Continue" at bounding box center [148, 205] width 35 height 18
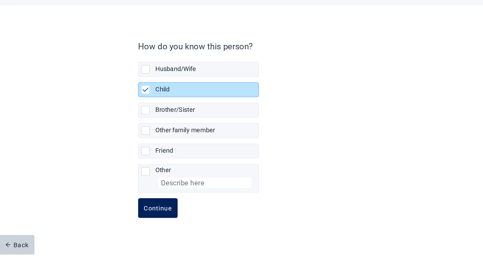
click at [150, 213] on div "Continue" at bounding box center [148, 213] width 25 height 6
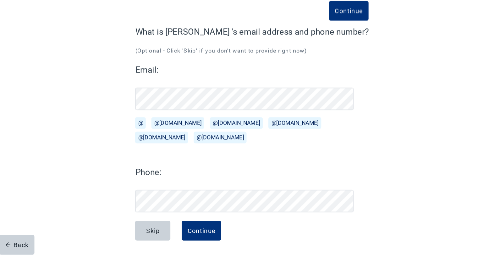
scroll to position [10, 0]
click at [194, 234] on div "Continue" at bounding box center [187, 233] width 25 height 6
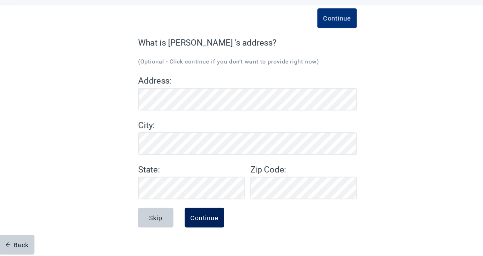
click at [187, 221] on div "Continue" at bounding box center [190, 222] width 25 height 6
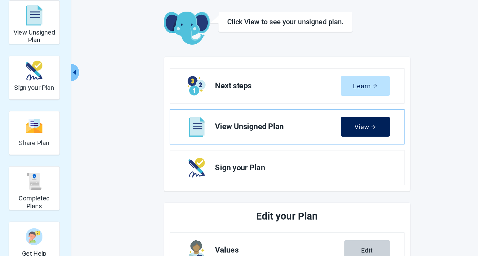
click at [337, 138] on div "View" at bounding box center [333, 141] width 19 height 6
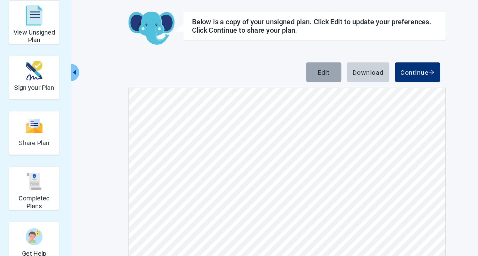
click at [292, 90] on div "Edit" at bounding box center [297, 92] width 11 height 6
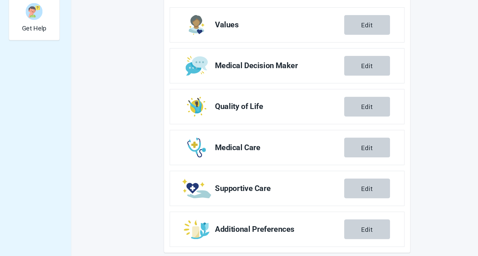
scroll to position [208, 0]
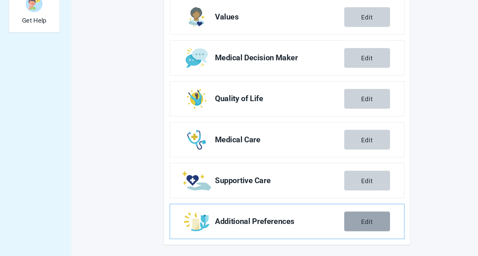
click at [334, 224] on div "Edit" at bounding box center [335, 225] width 11 height 6
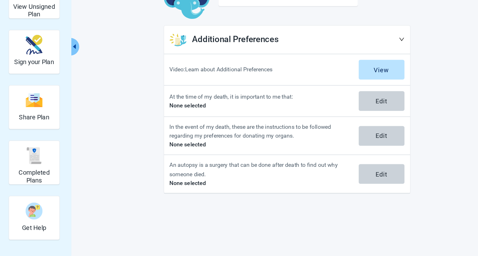
scroll to position [23, 0]
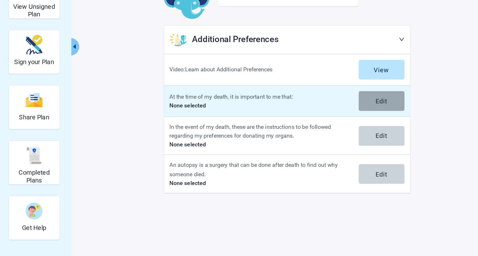
click at [350, 118] on div "Edit" at bounding box center [348, 118] width 11 height 6
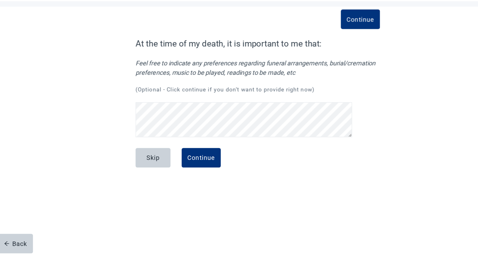
scroll to position [44, 0]
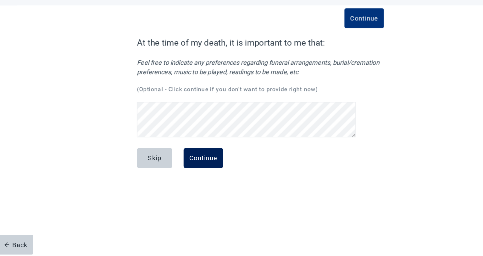
click at [191, 167] on div "Continue" at bounding box center [190, 169] width 25 height 6
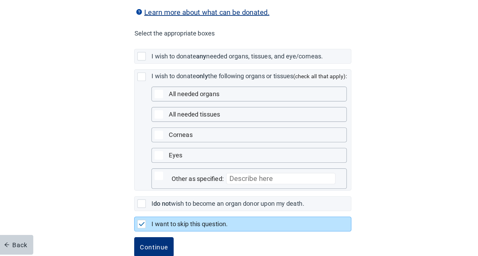
scroll to position [130, 0]
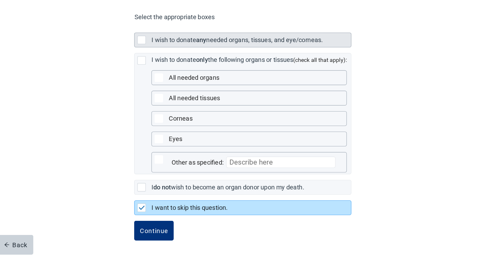
click at [134, 66] on div "Main content" at bounding box center [136, 64] width 8 height 8
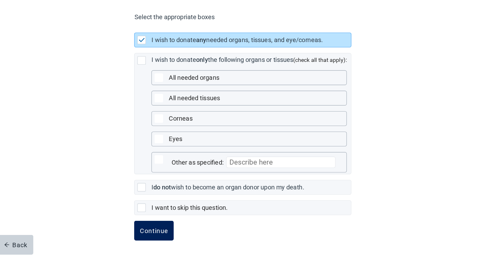
click at [146, 232] on div "Continue" at bounding box center [146, 233] width 25 height 6
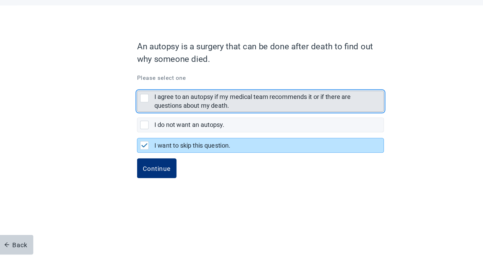
click at [138, 113] on div "I agree to an autopsy if my medical team recommends it or if there are question…" at bounding box center [138, 116] width 8 height 8
click at [132, 104] on input "I agree to an autopsy if my medical team recommends it or if there are question…" at bounding box center [131, 104] width 0 height 0
checkbox input "true"
checkbox input "false"
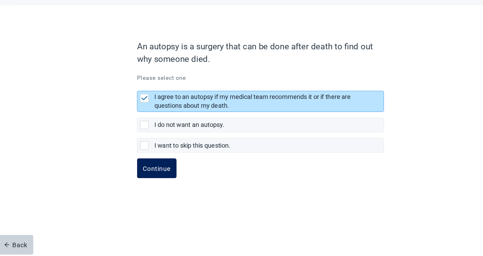
click at [147, 172] on button "Continue" at bounding box center [148, 178] width 35 height 18
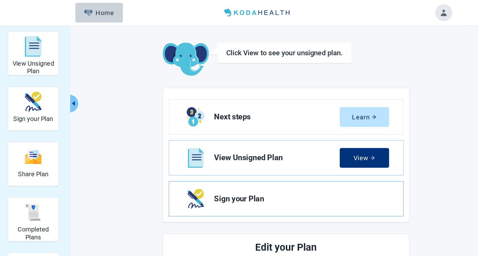
click at [223, 177] on span "Sign your Plan" at bounding box center [275, 177] width 151 height 8
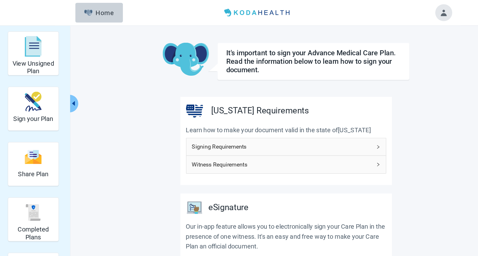
click at [346, 131] on icon "right" at bounding box center [346, 131] width 4 height 4
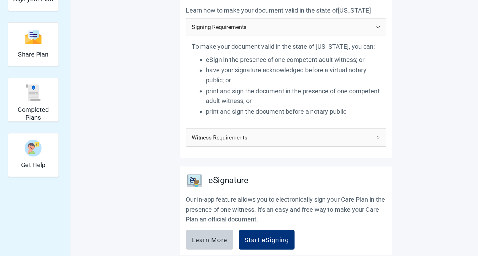
scroll to position [79, 0]
click at [347, 148] on icon "right" at bounding box center [346, 150] width 4 height 4
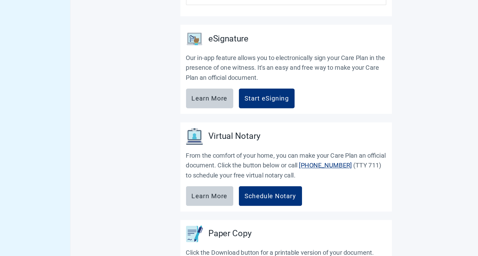
scroll to position [349, 0]
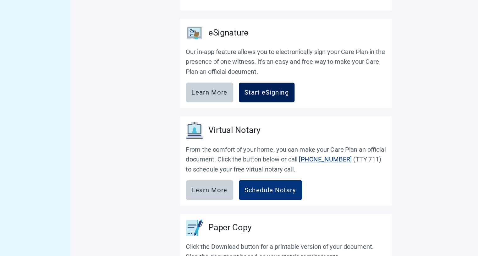
click at [249, 109] on div "Start eSigning" at bounding box center [247, 110] width 40 height 6
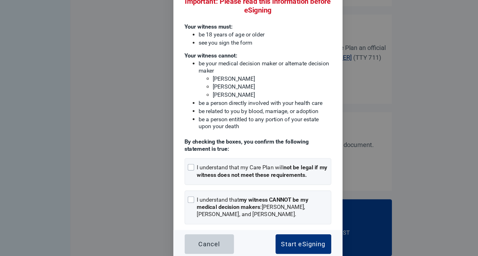
scroll to position [0, 0]
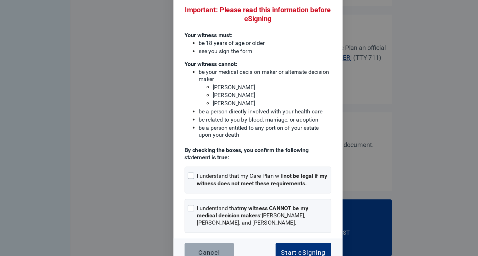
click at [188, 250] on div "Cancel" at bounding box center [195, 253] width 19 height 6
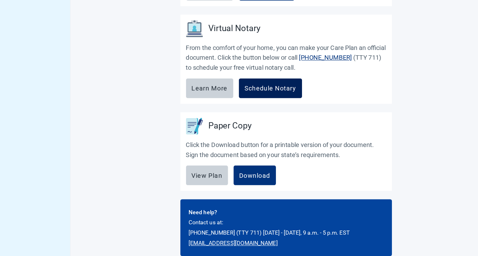
click at [249, 103] on div "Schedule Notary" at bounding box center [250, 106] width 46 height 6
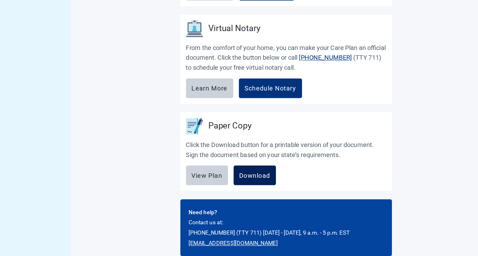
click at [239, 183] on div "Download" at bounding box center [236, 184] width 28 height 6
